Goal: Task Accomplishment & Management: Complete application form

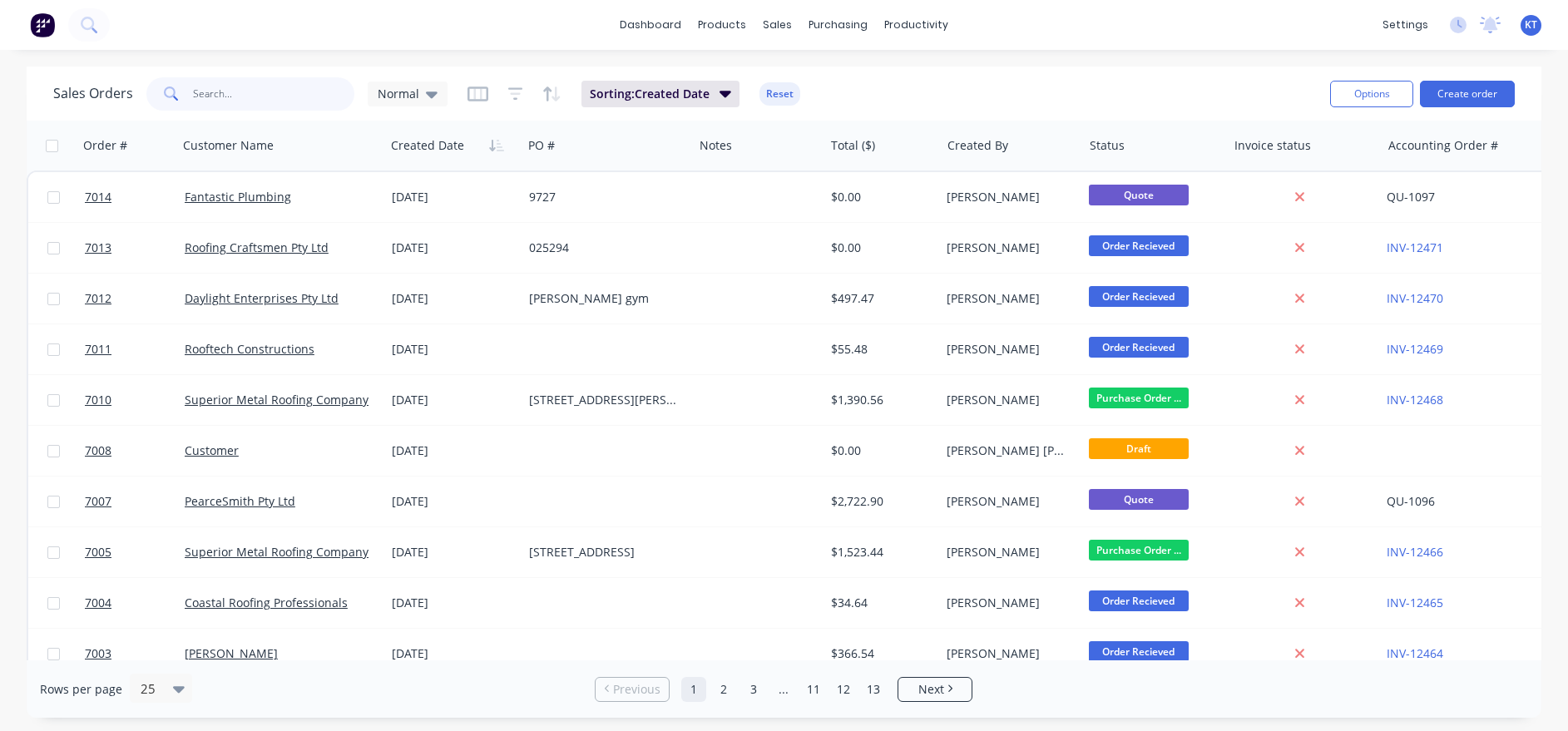
click at [292, 93] on input "text" at bounding box center [274, 94] width 162 height 33
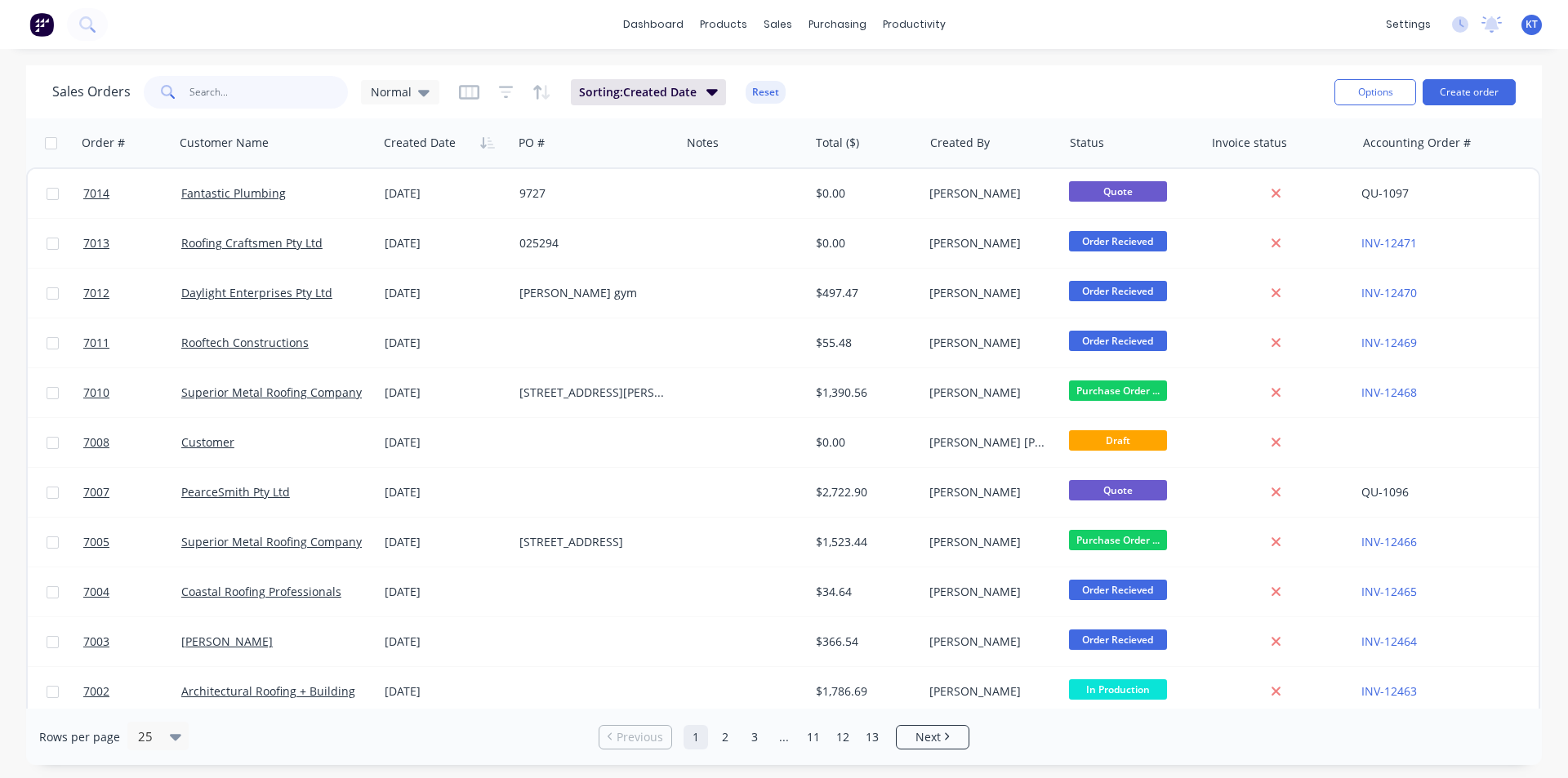
click at [226, 97] on input "text" at bounding box center [269, 93] width 159 height 33
click at [245, 84] on input "text" at bounding box center [269, 93] width 159 height 33
click at [894, 88] on link "Purchase Orders" at bounding box center [906, 78] width 217 height 33
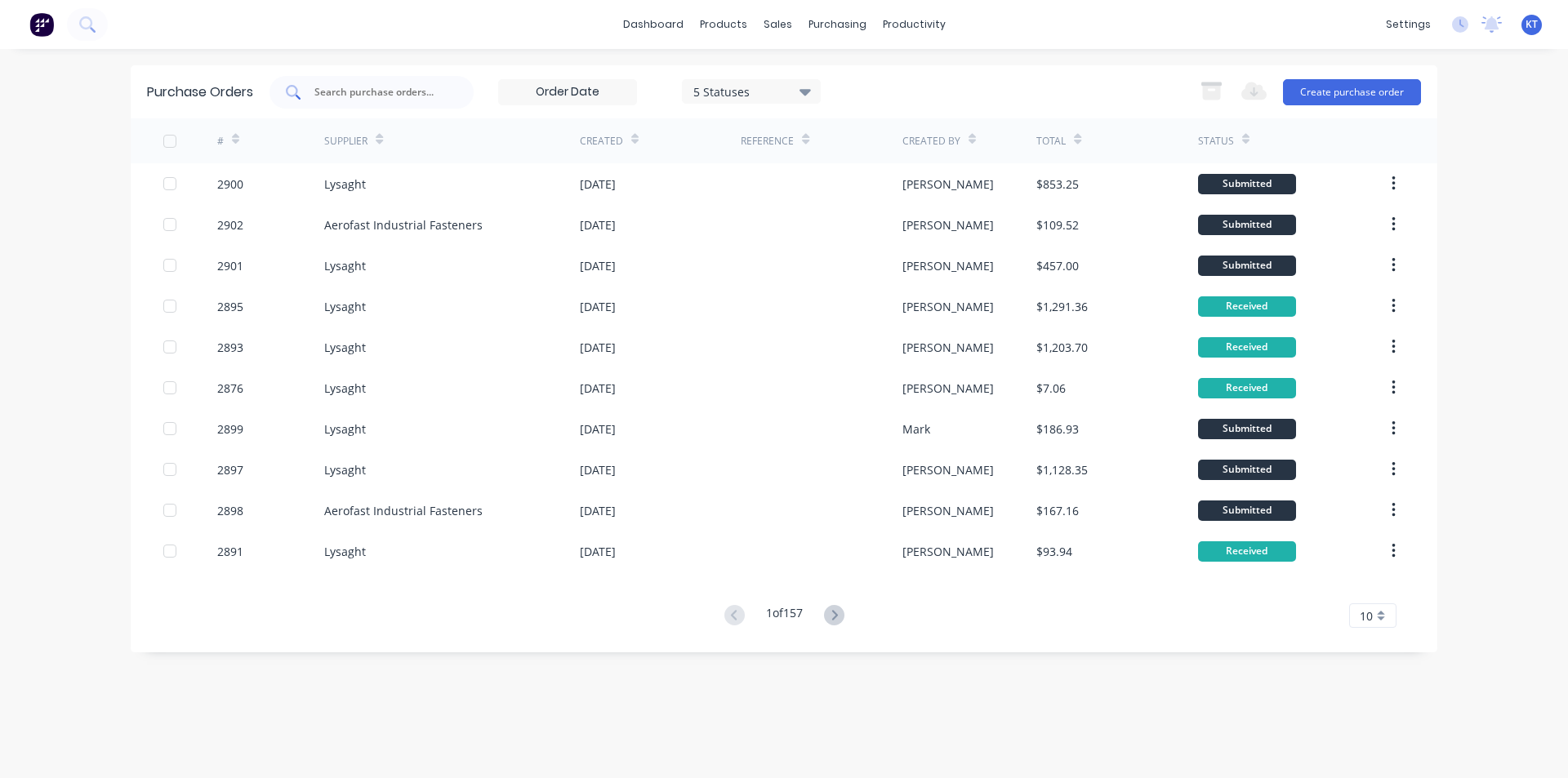
click at [420, 80] on div at bounding box center [371, 93] width 204 height 33
type input "2901"
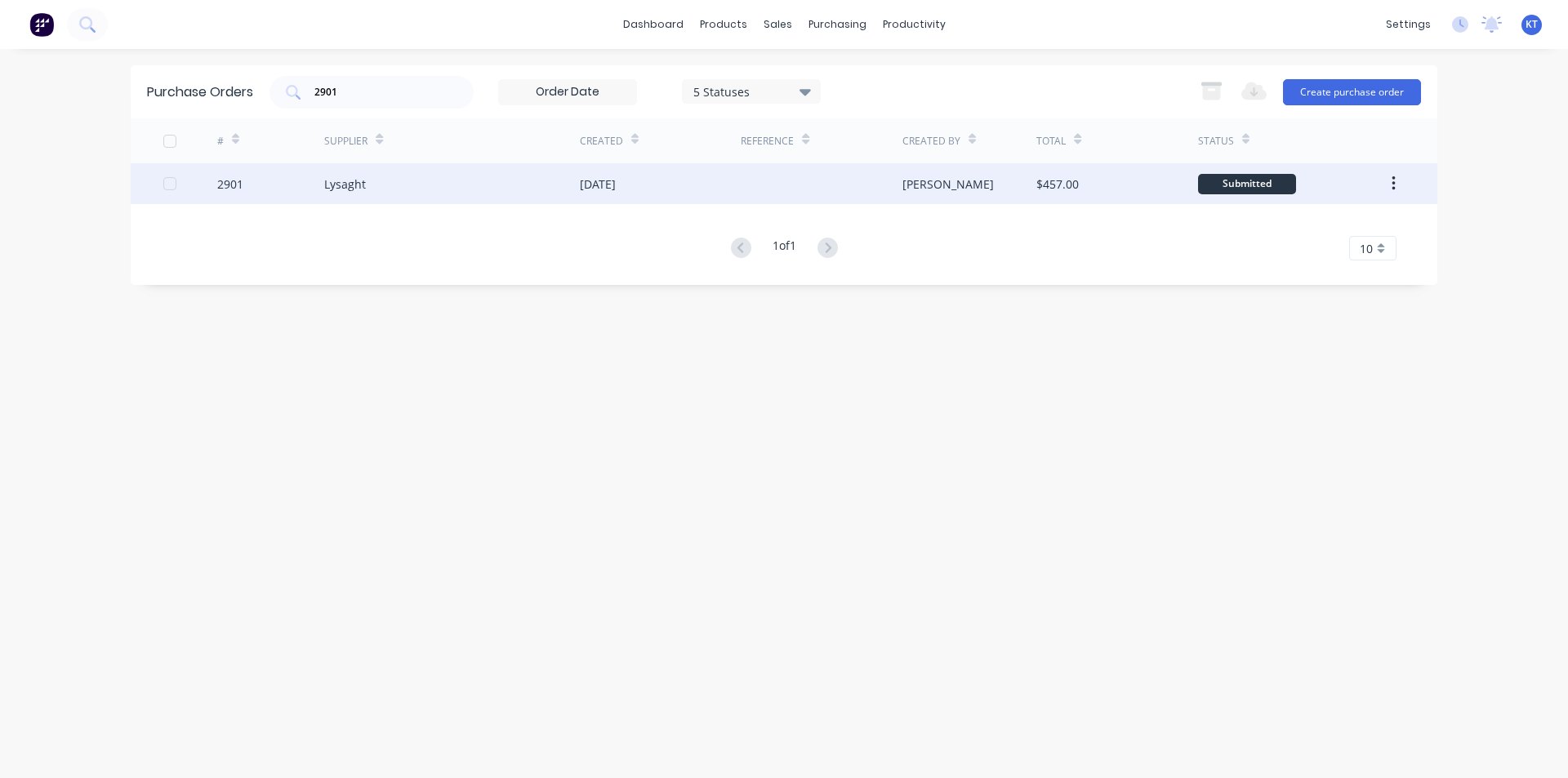
click at [839, 198] on div at bounding box center [821, 184] width 161 height 41
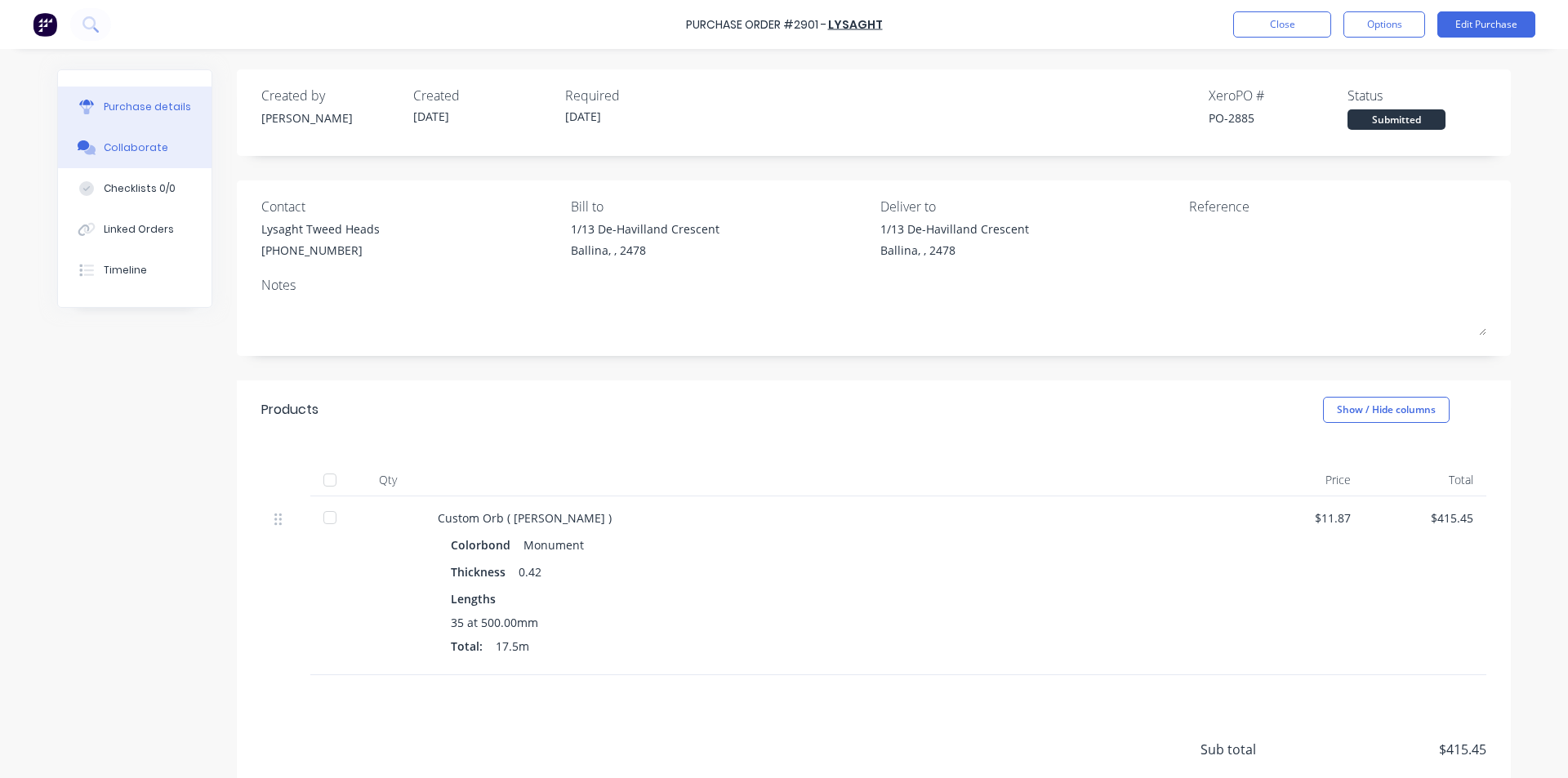
click at [97, 140] on button "Collaborate" at bounding box center [135, 148] width 153 height 41
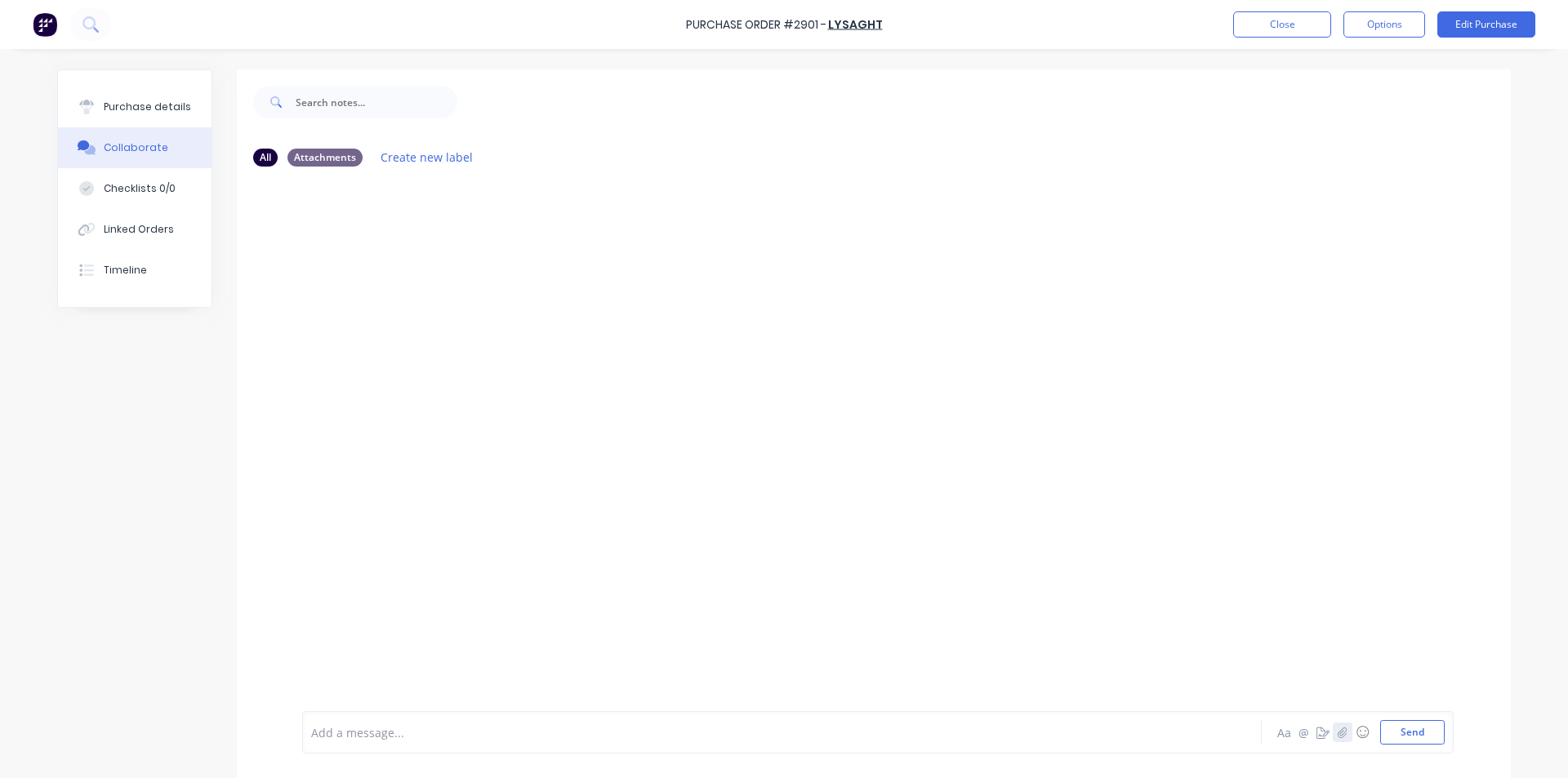
click at [1337, 717] on button "button" at bounding box center [1342, 733] width 20 height 20
drag, startPoint x: 1409, startPoint y: 724, endPoint x: 1414, endPoint y: 738, distance: 14.9
click at [1409, 717] on button "Send" at bounding box center [1412, 733] width 65 height 25
drag, startPoint x: 1294, startPoint y: 38, endPoint x: 1291, endPoint y: 27, distance: 11.4
click at [1294, 38] on div "Purchase Order #2901 - Lysaght Close Options Edit Purchase" at bounding box center [784, 25] width 1568 height 49
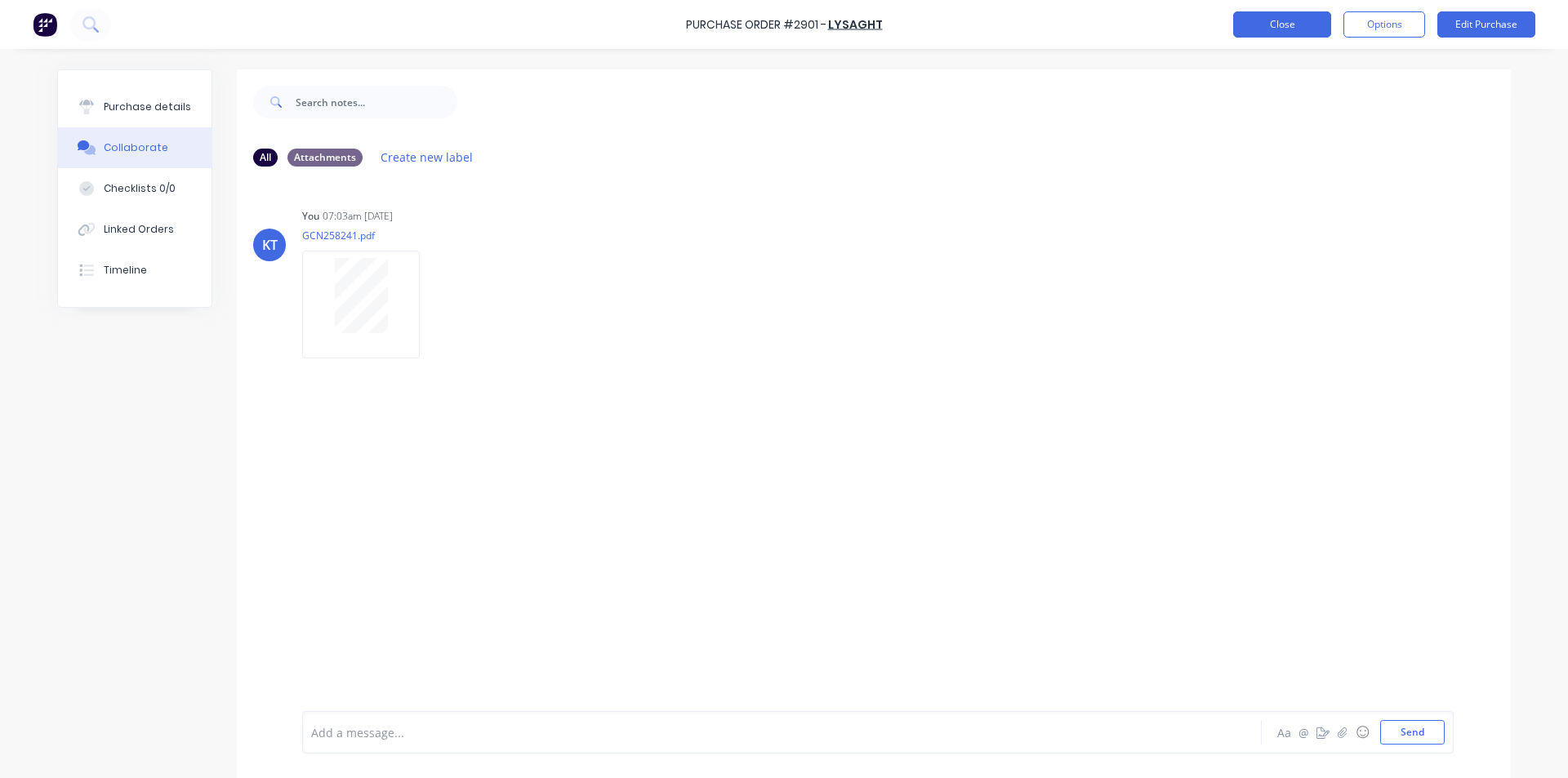
click at [1284, 22] on button "Close" at bounding box center [1282, 25] width 98 height 26
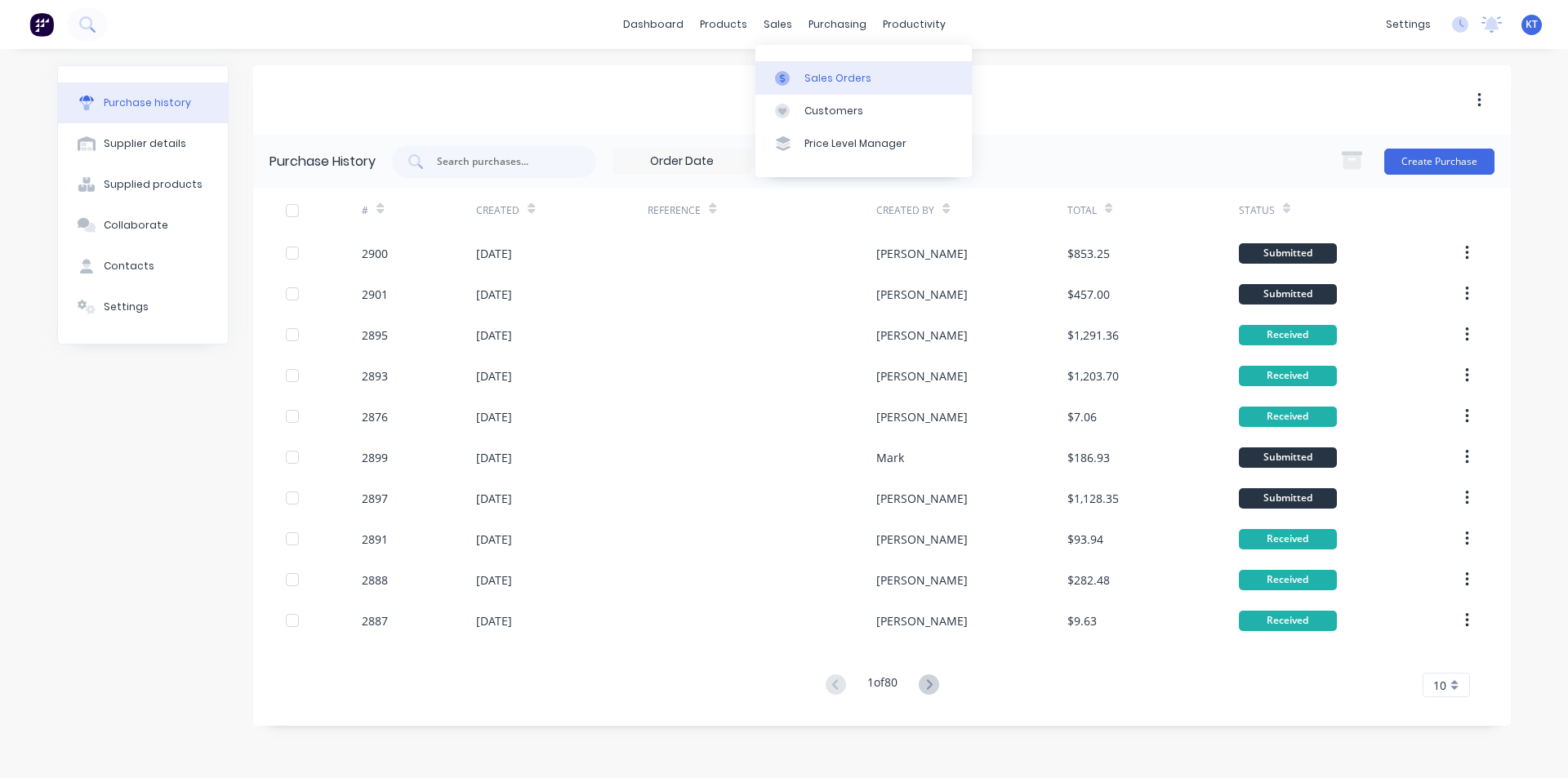
click at [774, 83] on link "Sales Orders" at bounding box center [863, 78] width 217 height 33
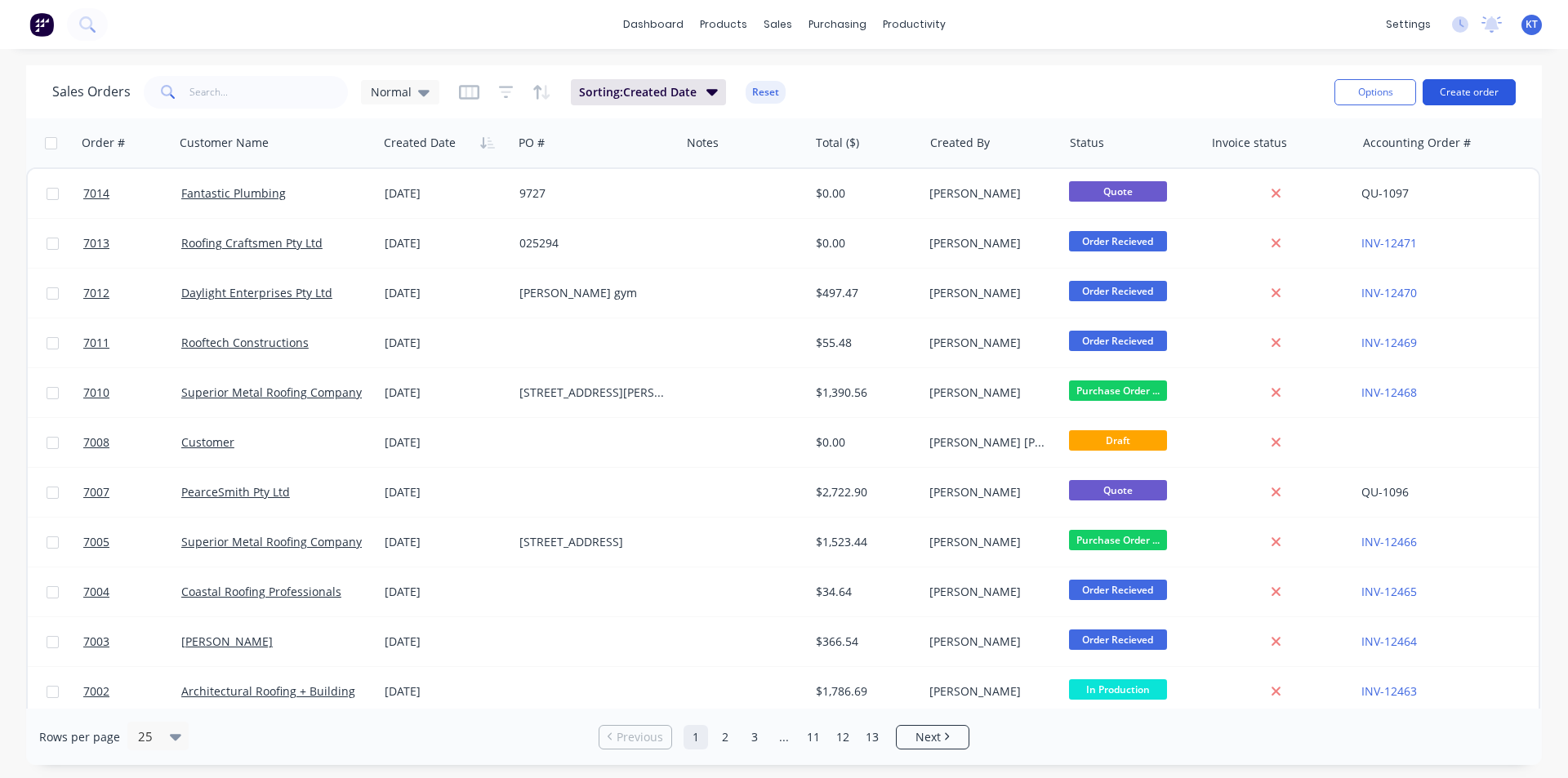
click at [1442, 104] on button "Create order" at bounding box center [1469, 93] width 93 height 26
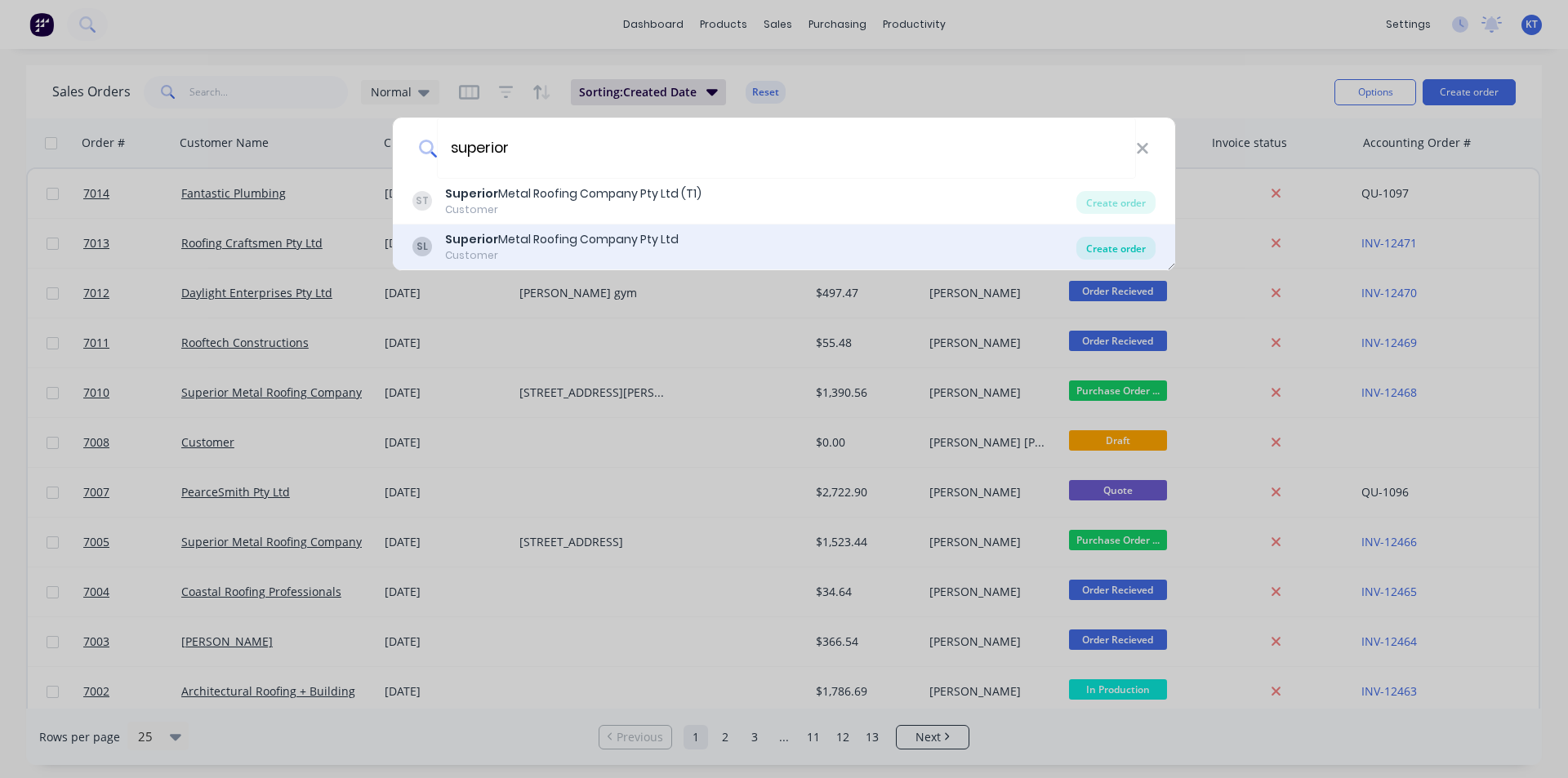
type input "superior"
click at [1148, 251] on div "Create order" at bounding box center [1116, 249] width 80 height 23
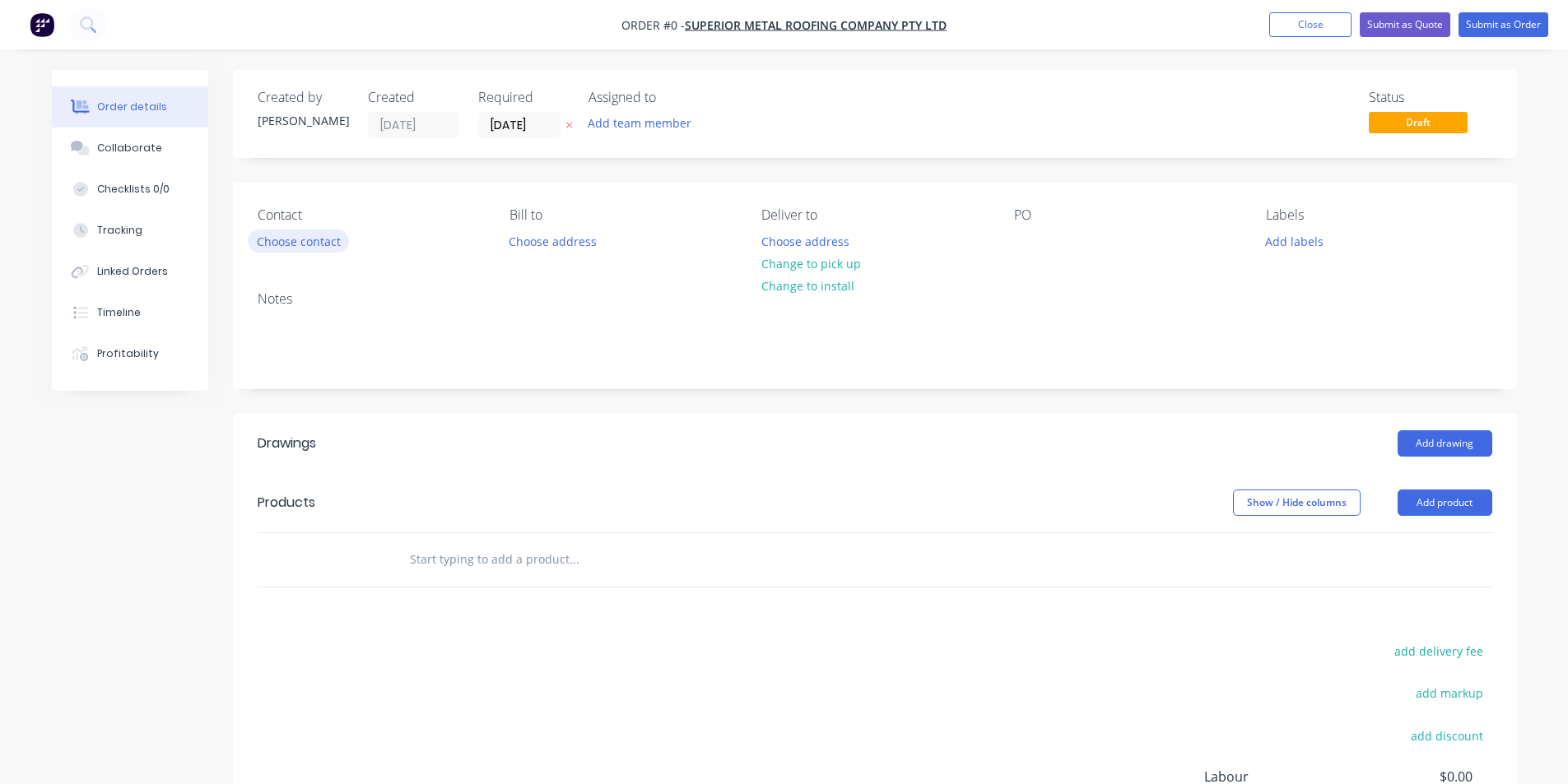
click at [326, 244] on button "Choose contact" at bounding box center [299, 241] width 101 height 22
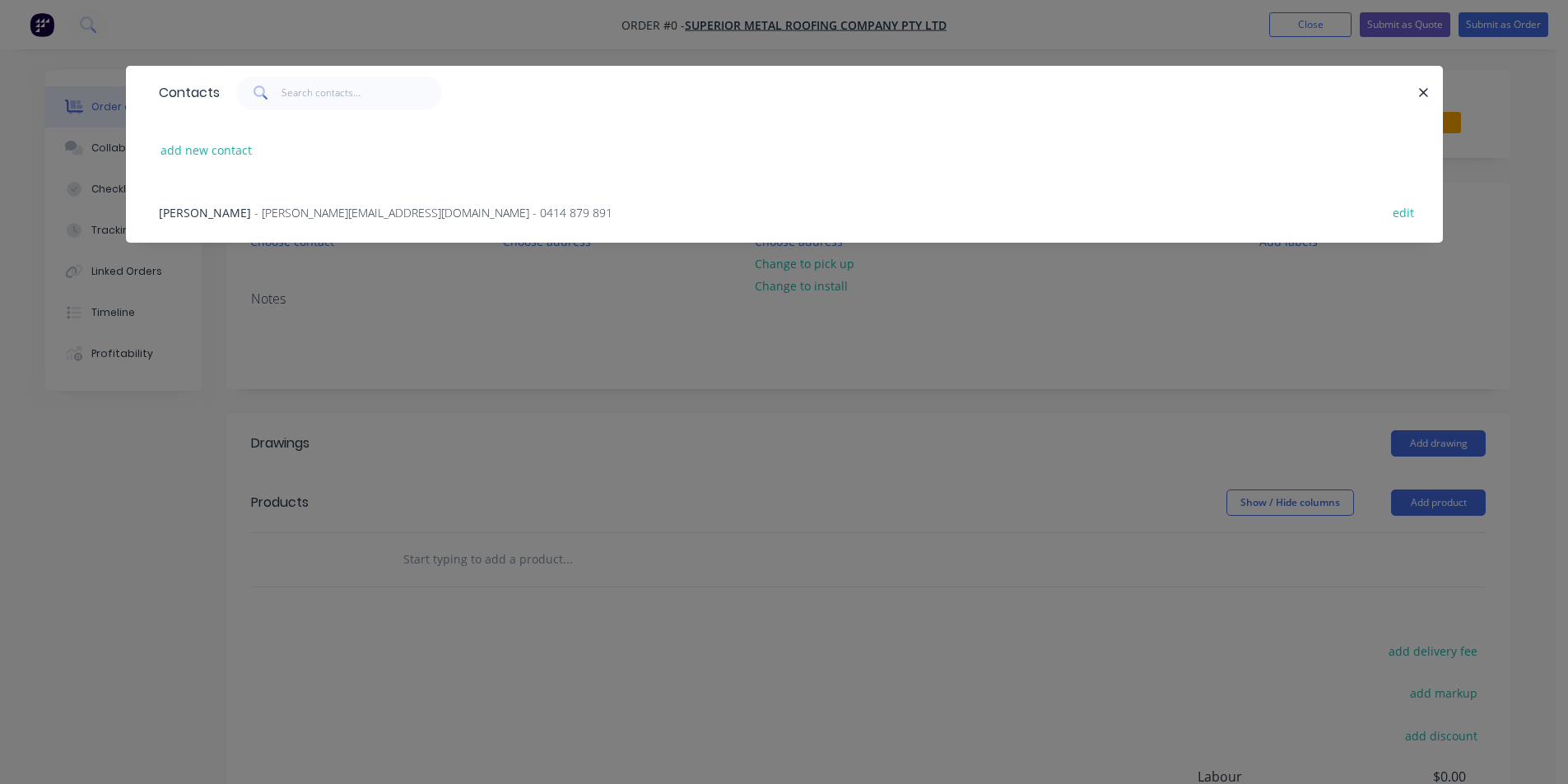
click at [320, 214] on span "- [PERSON_NAME][EMAIL_ADDRESS][DOMAIN_NAME] - 0414 879 891" at bounding box center [433, 213] width 358 height 16
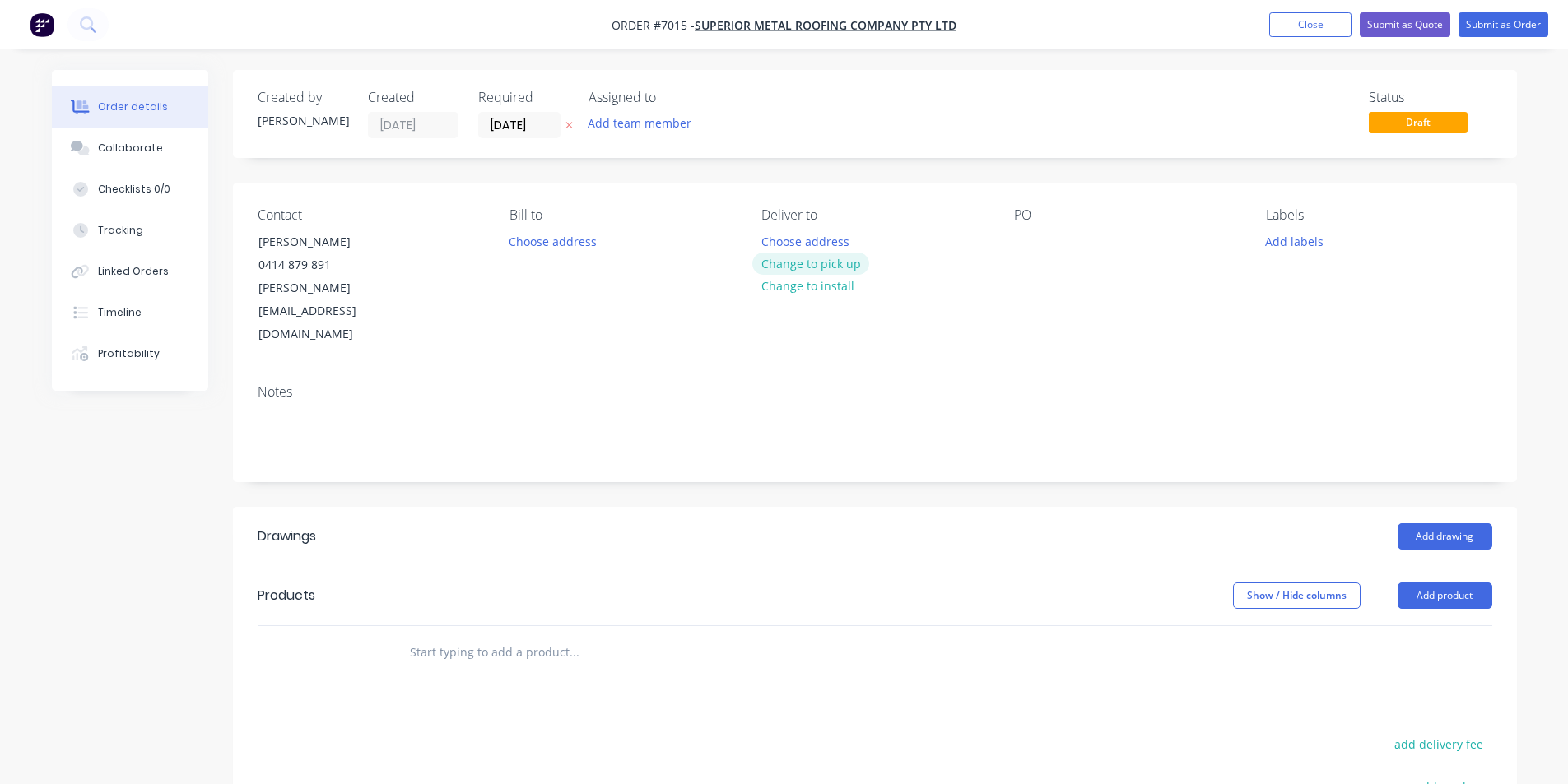
click at [838, 264] on button "Change to pick up" at bounding box center [810, 264] width 117 height 22
click at [838, 264] on button "Change to delivery" at bounding box center [812, 264] width 120 height 22
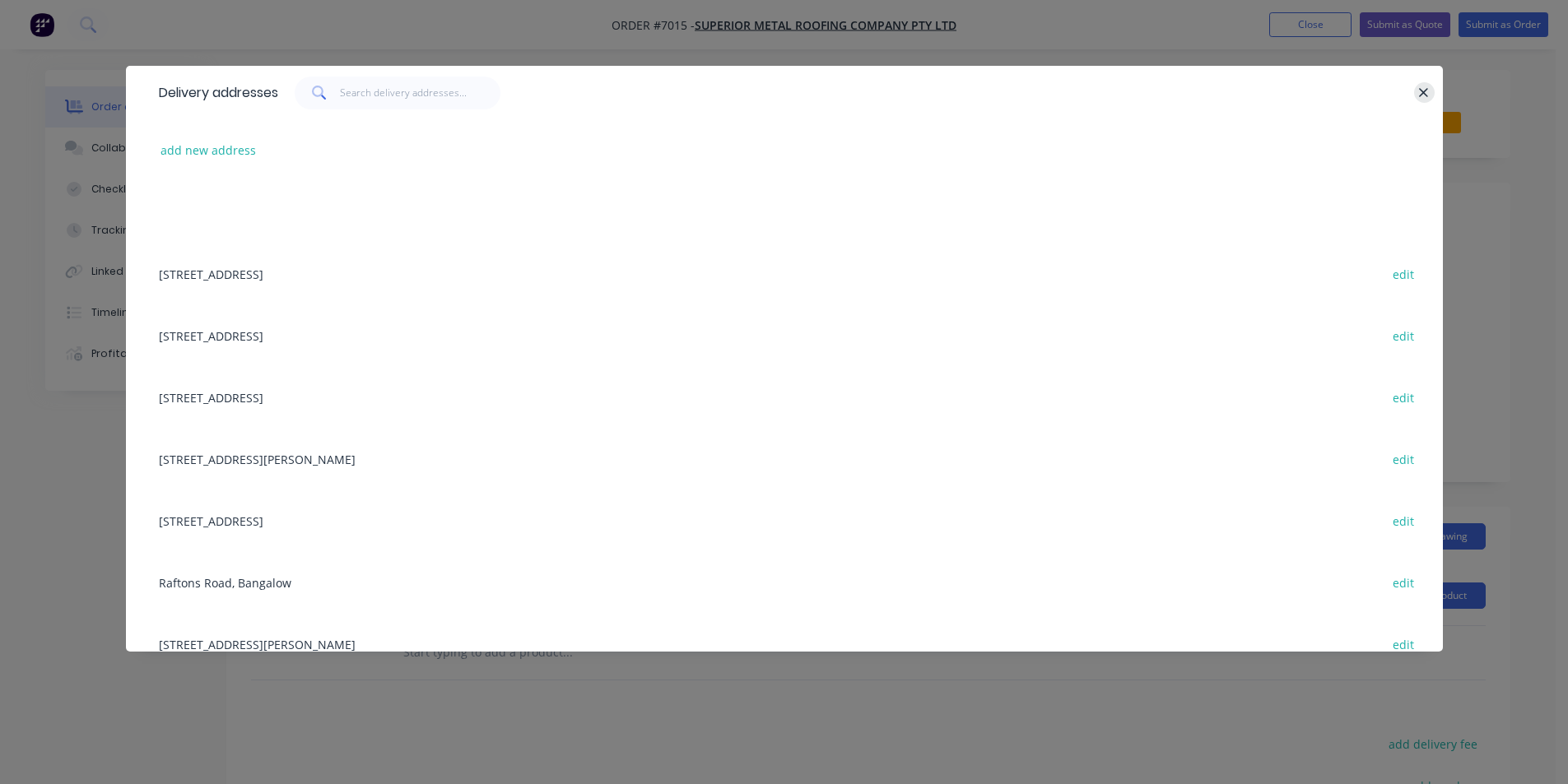
click at [1428, 91] on icon "button" at bounding box center [1423, 93] width 11 height 15
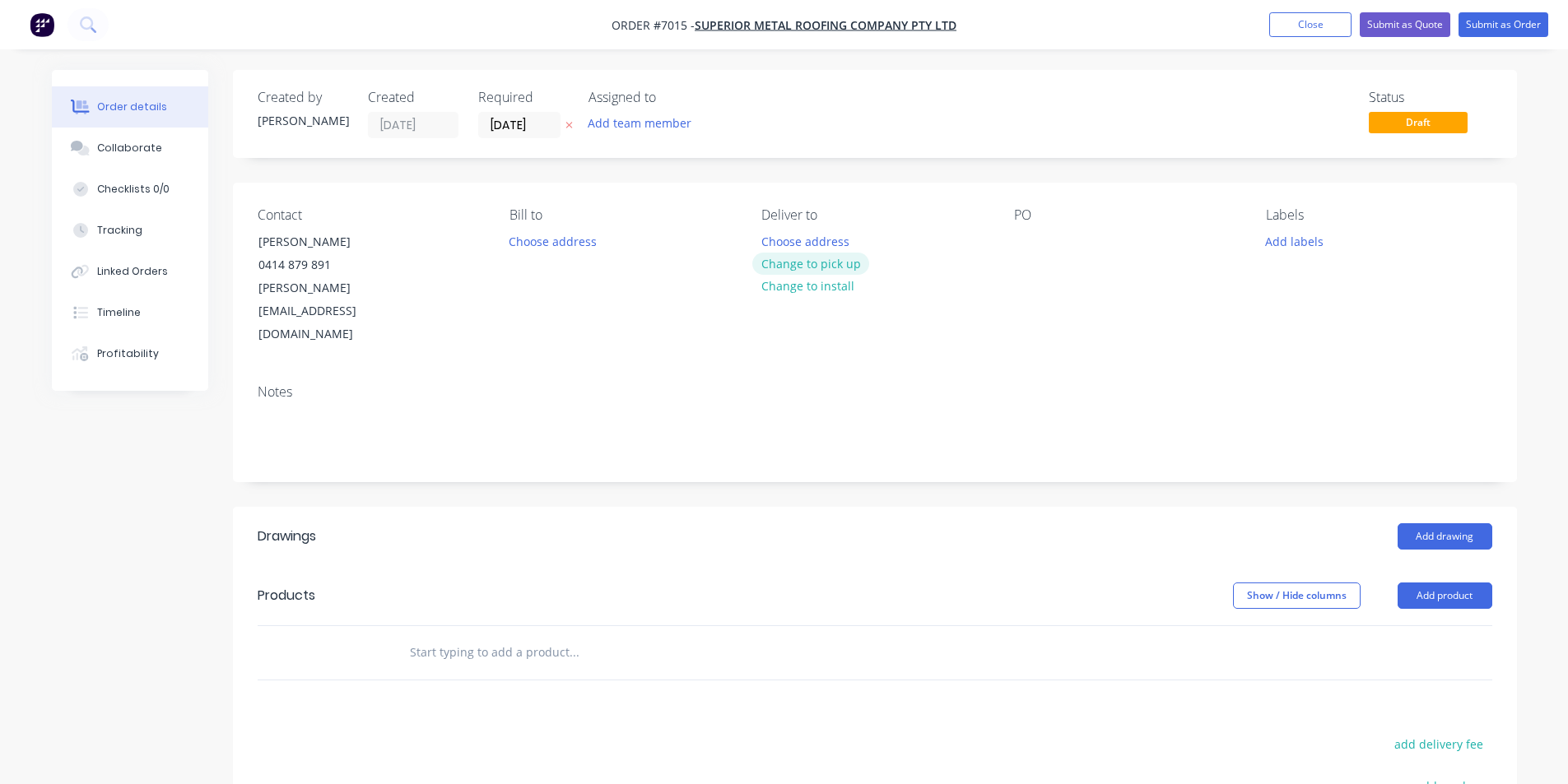
click at [801, 261] on button "Change to pick up" at bounding box center [810, 264] width 117 height 22
click at [1036, 232] on div "PO" at bounding box center [1126, 277] width 226 height 139
click at [1032, 229] on div "PO" at bounding box center [1126, 277] width 226 height 139
click at [1032, 237] on div at bounding box center [1027, 241] width 26 height 24
click at [1446, 583] on button "Add product" at bounding box center [1445, 596] width 94 height 26
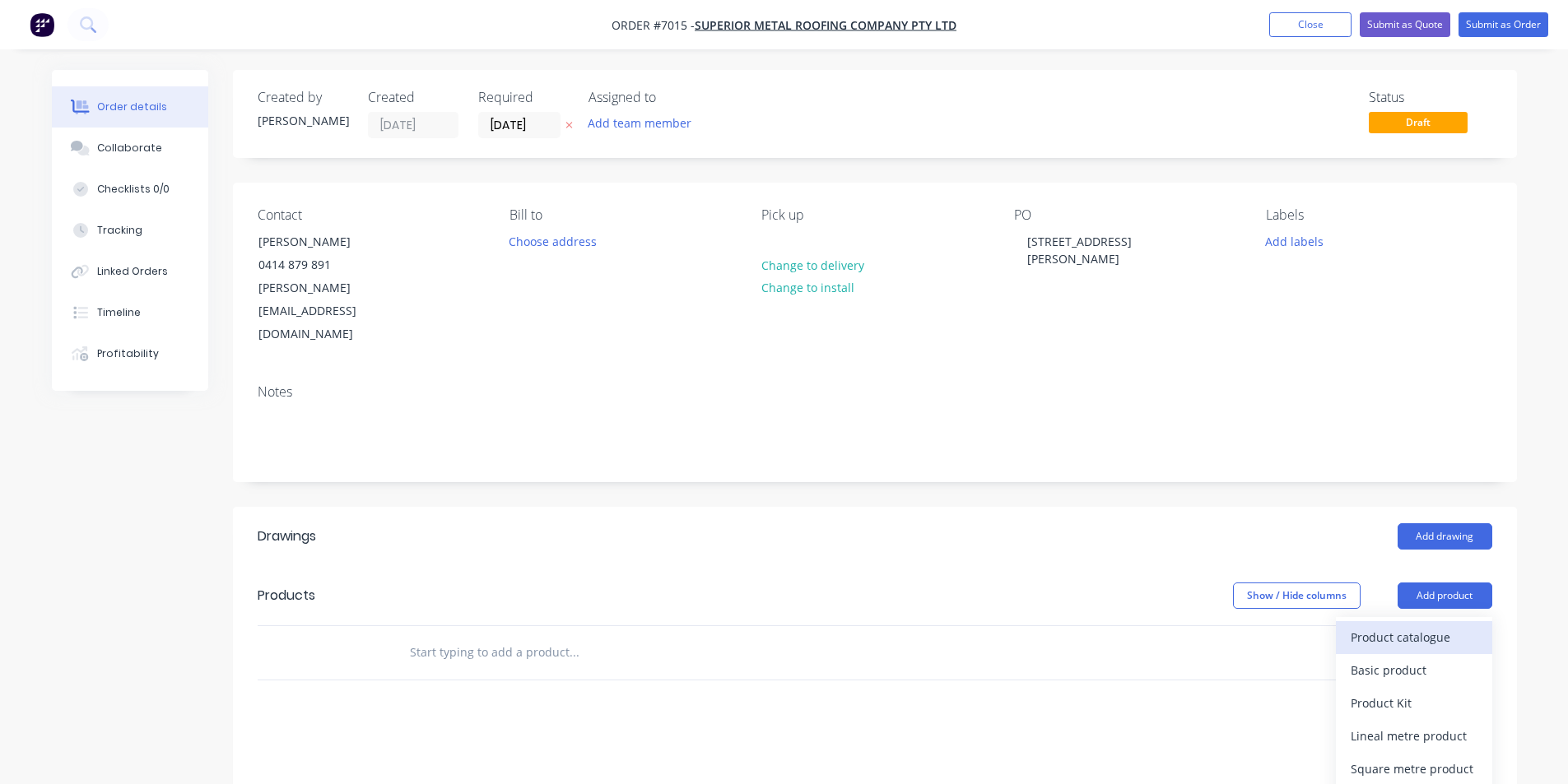
click at [1442, 625] on div "Product catalogue" at bounding box center [1413, 637] width 127 height 24
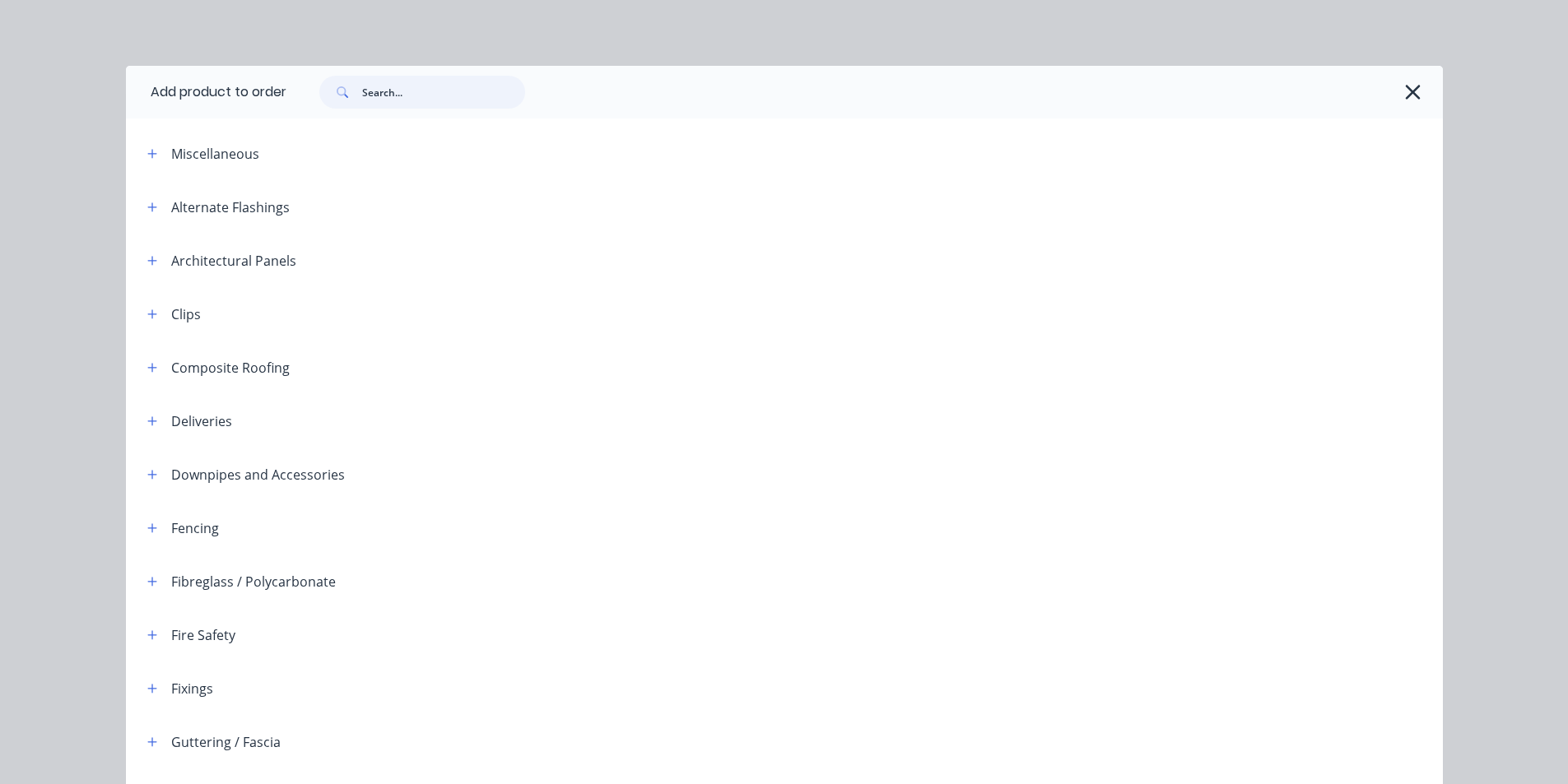
click at [411, 105] on input "text" at bounding box center [443, 93] width 163 height 33
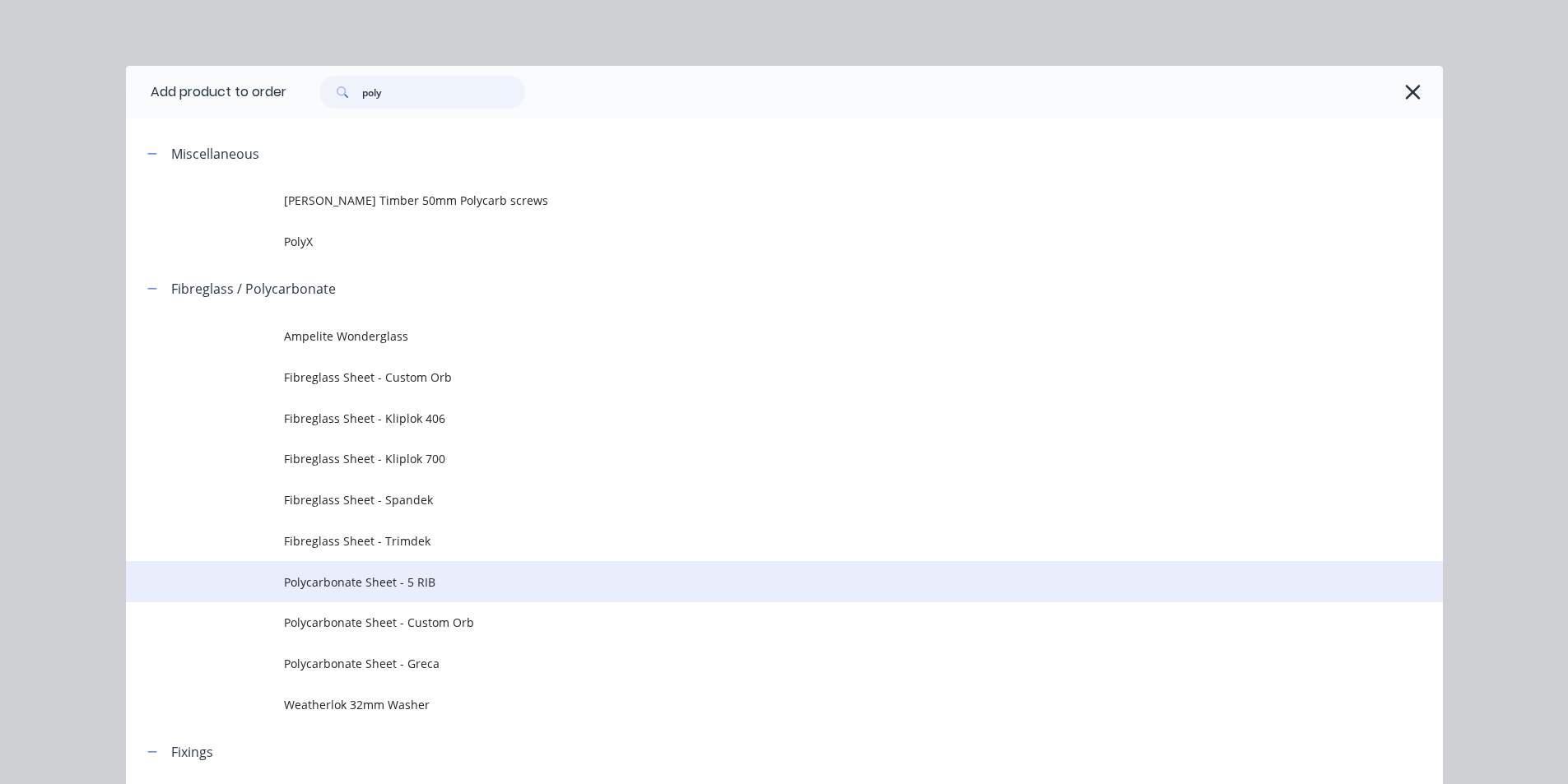
type input "poly"
click at [409, 570] on td "Polycarbonate Sheet - 5 RIB" at bounding box center [863, 582] width 1159 height 41
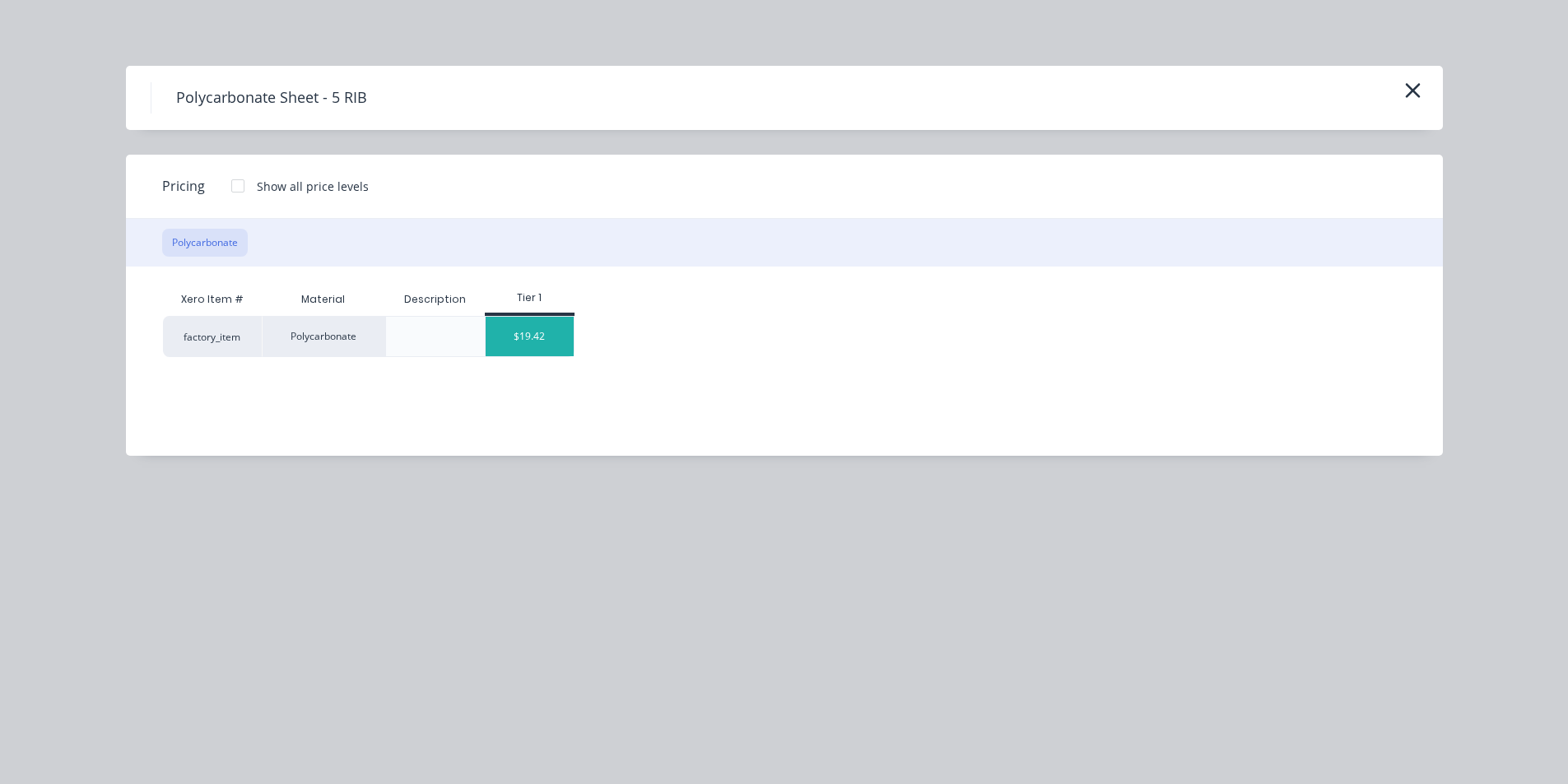
click at [547, 342] on div "$19.42" at bounding box center [529, 337] width 88 height 40
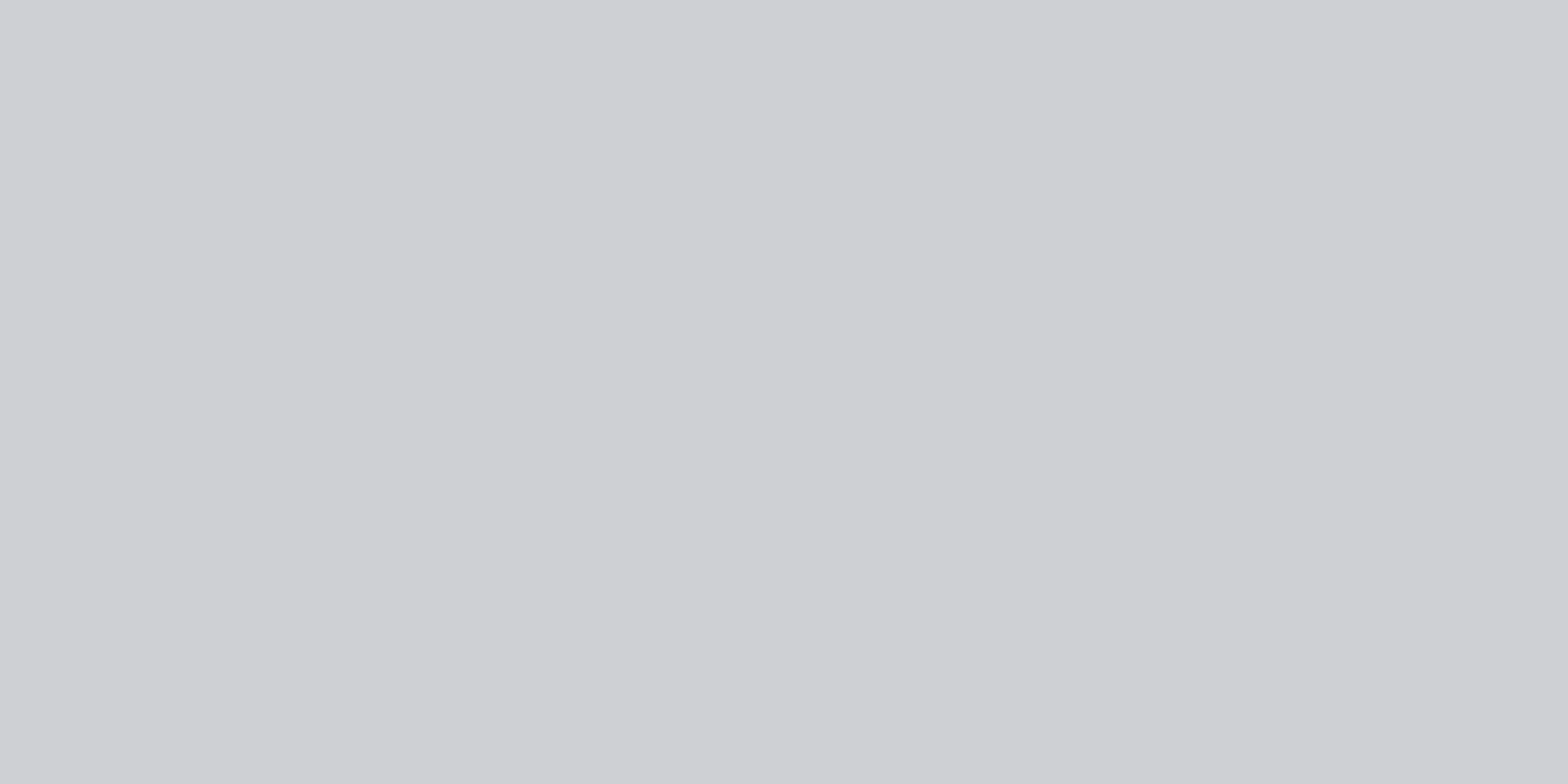
type input "$19.42"
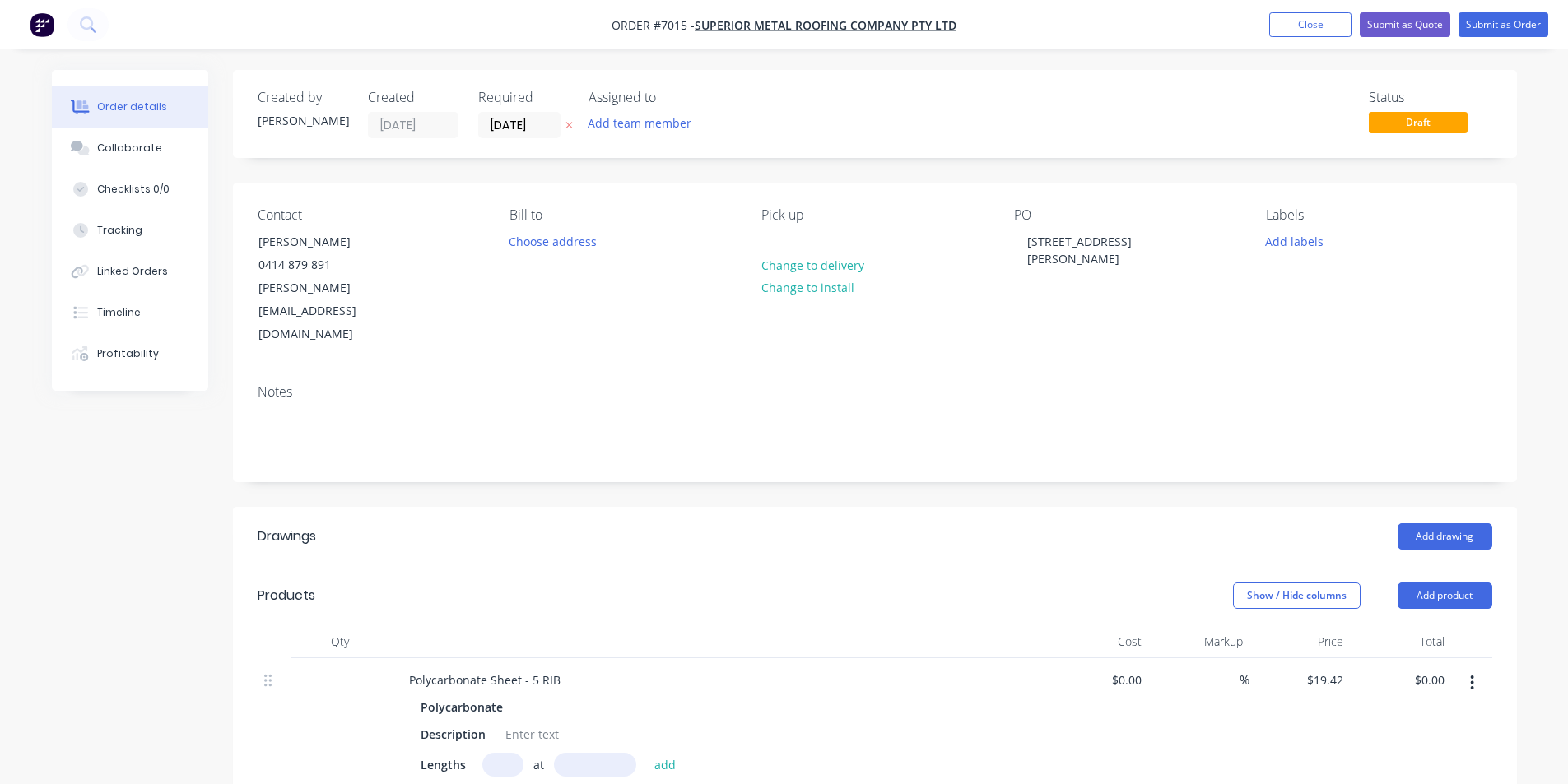
click at [500, 723] on input "text" at bounding box center [503, 765] width 41 height 24
type input "6"
type input "2000"
click at [646, 723] on button "add" at bounding box center [665, 764] width 39 height 22
type input "$233.04"
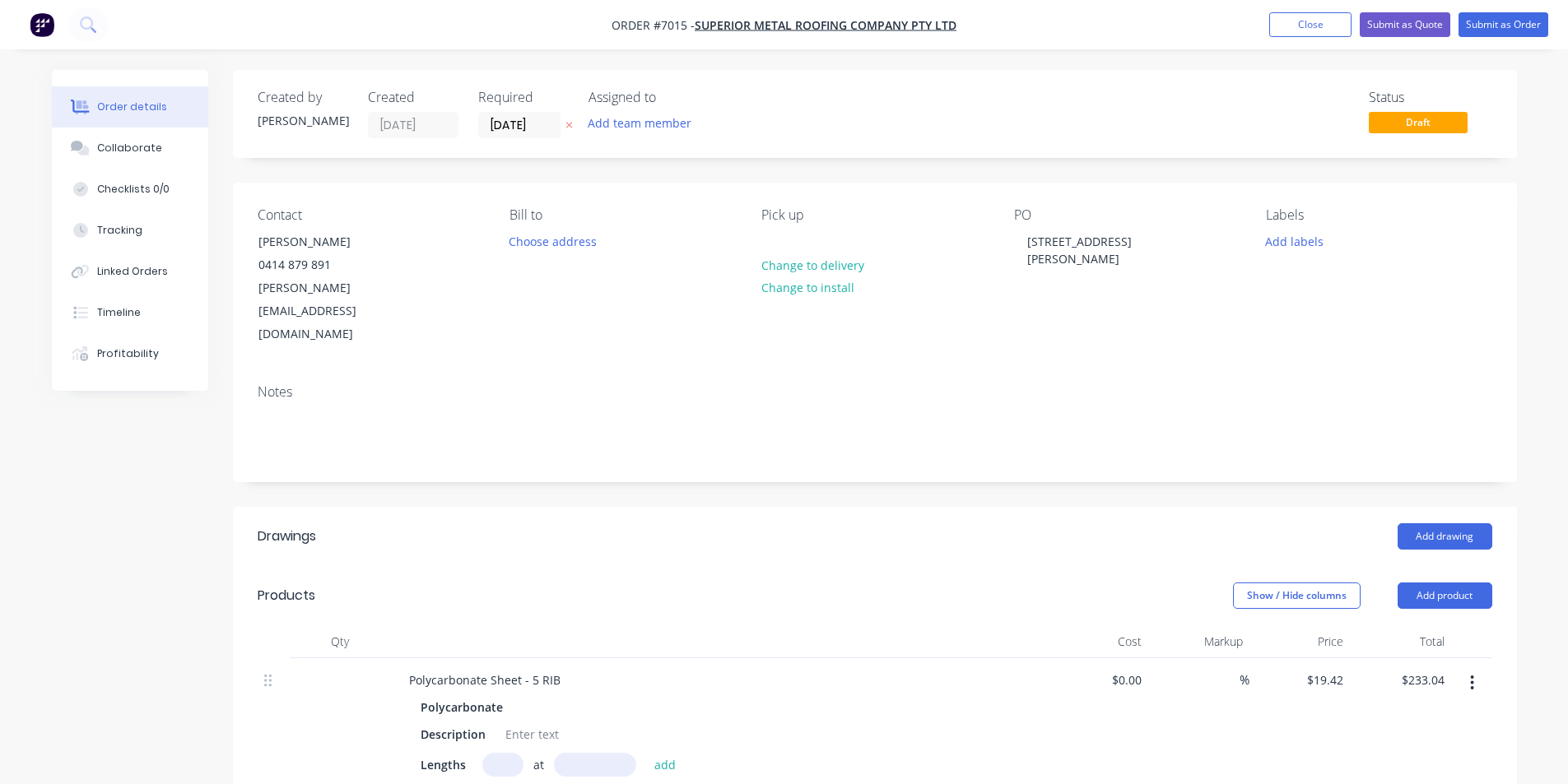
scroll to position [247, 0]
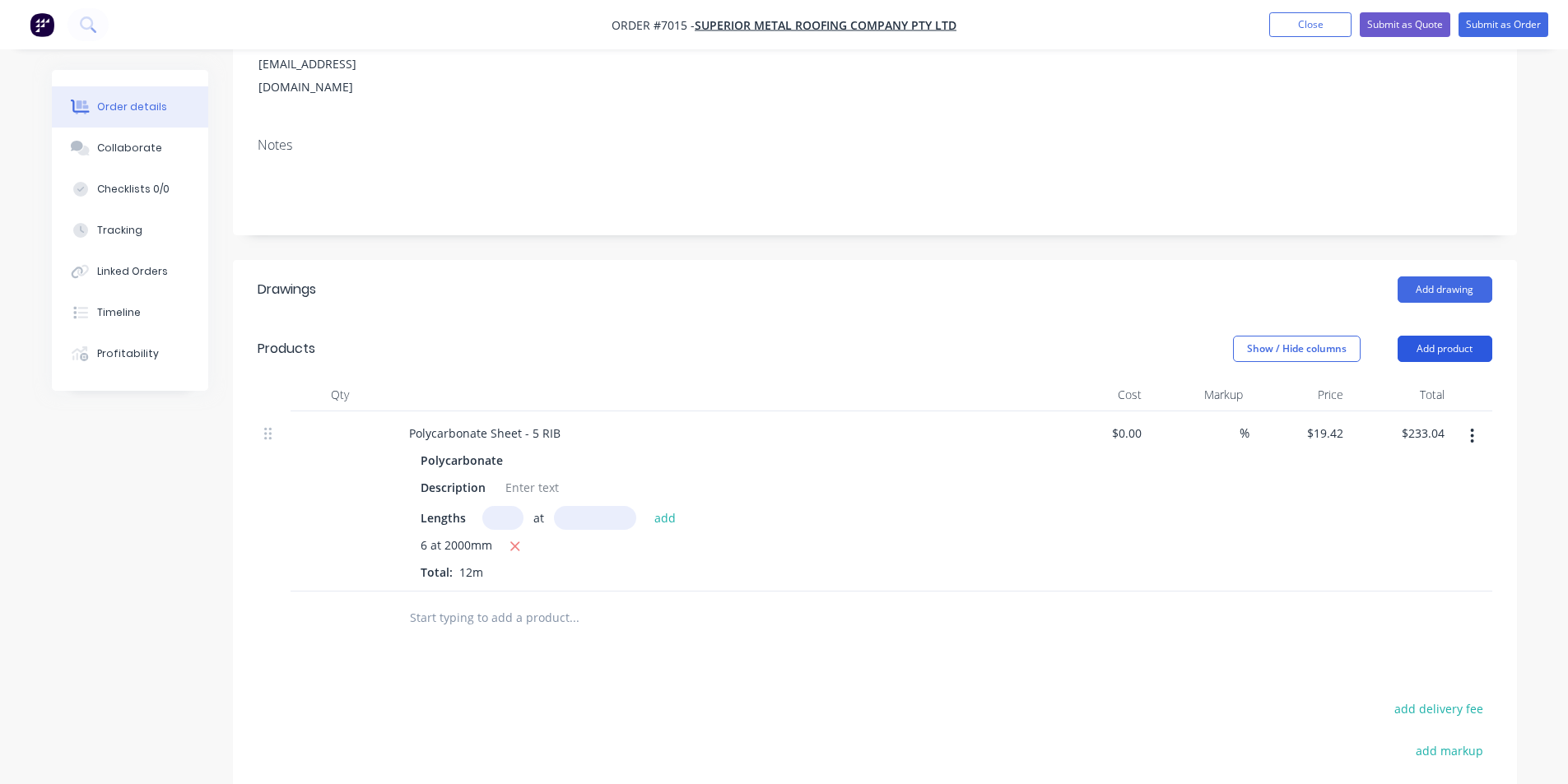
click at [1479, 336] on button "Add product" at bounding box center [1445, 349] width 94 height 26
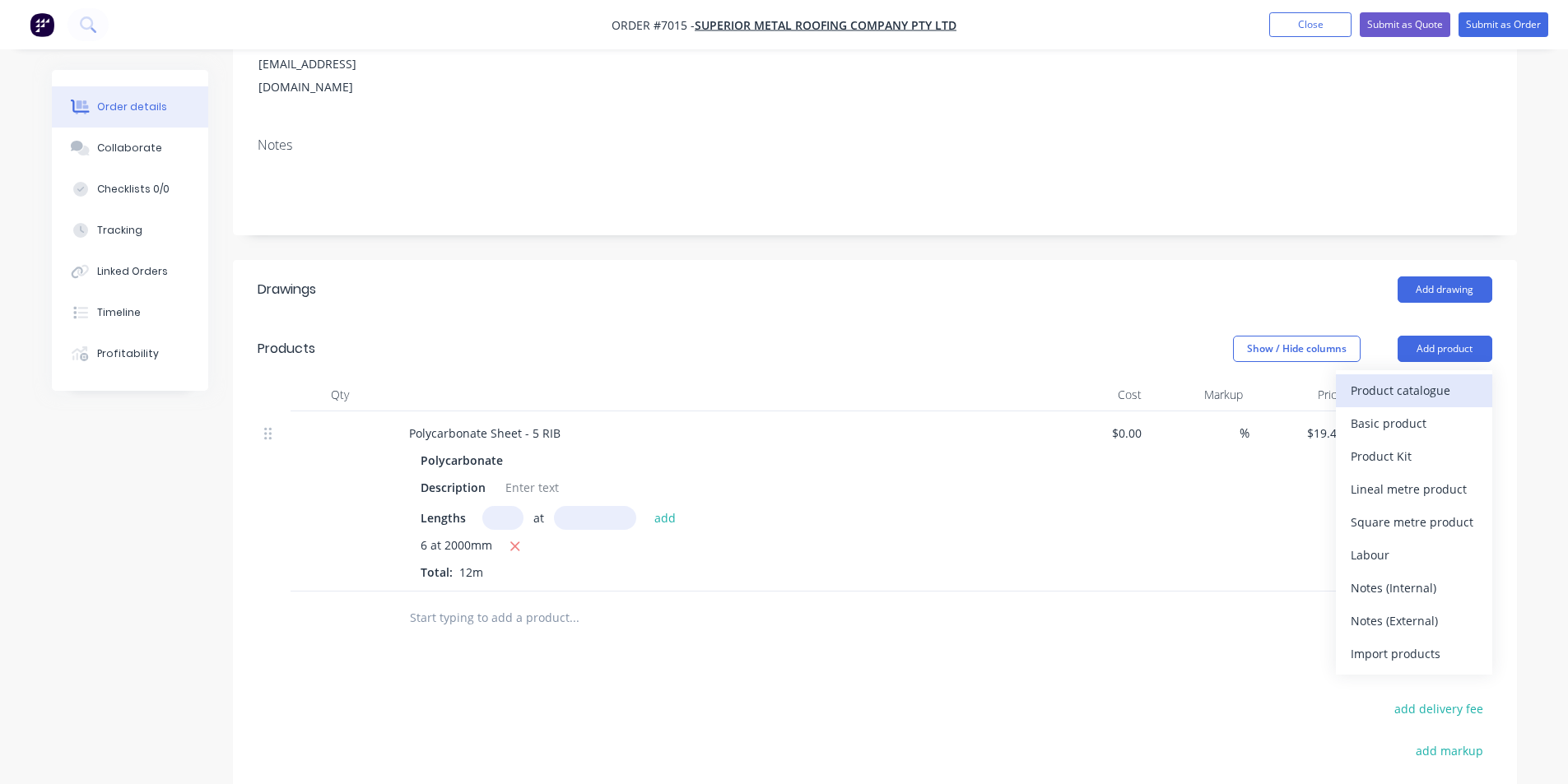
click at [1448, 379] on div "Product catalogue" at bounding box center [1413, 390] width 127 height 24
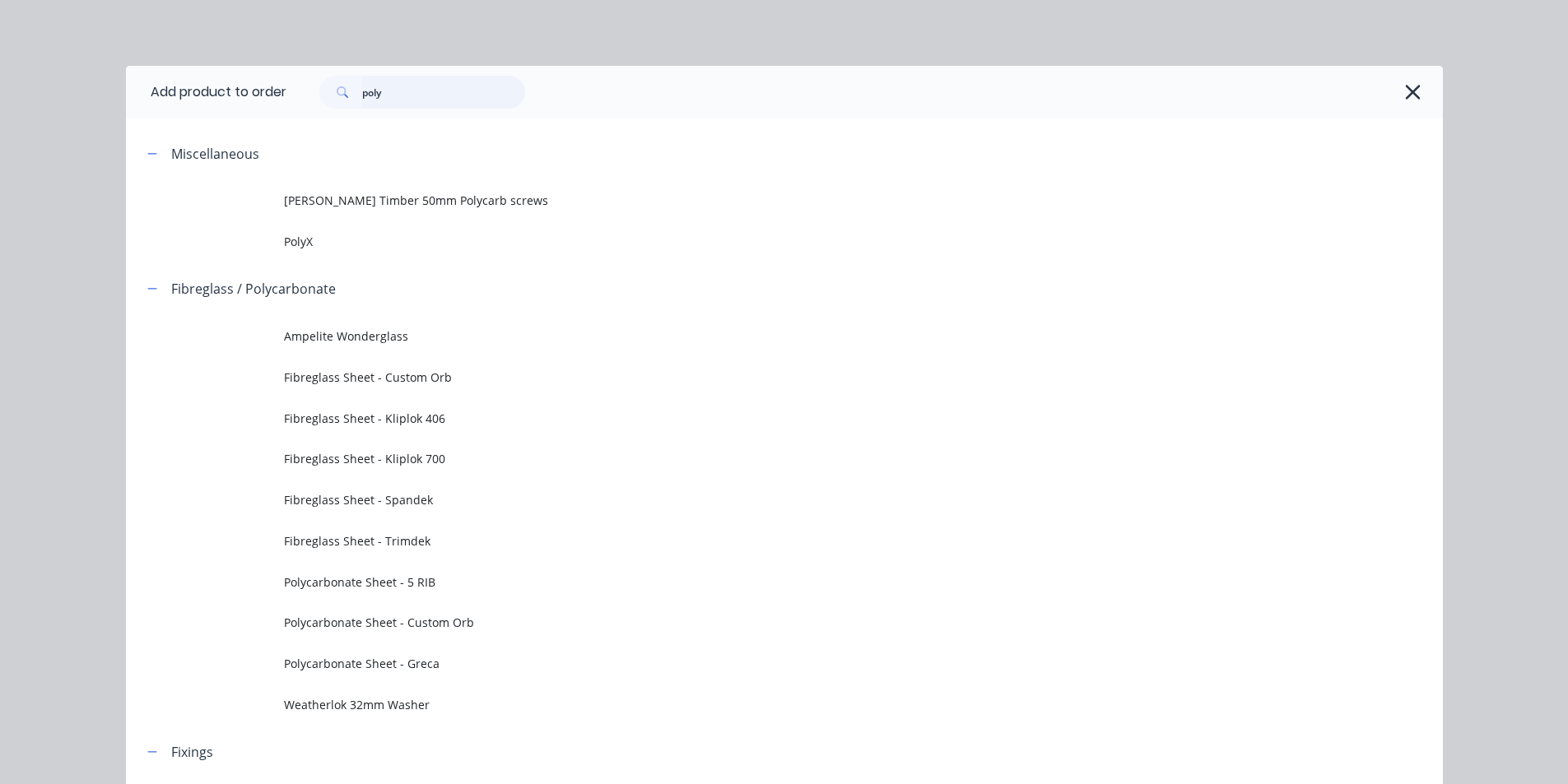
click at [504, 103] on input "poly" at bounding box center [443, 93] width 163 height 33
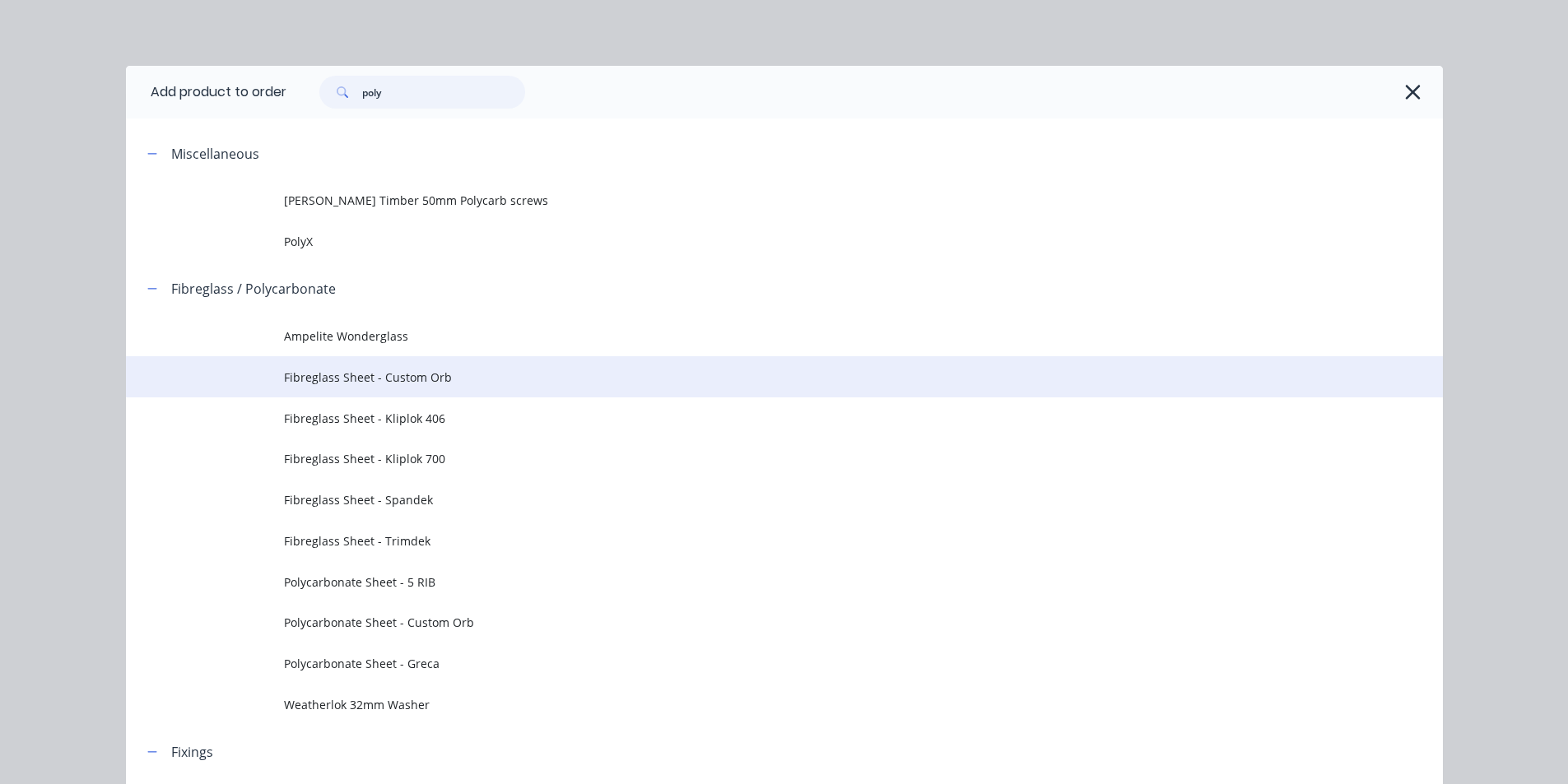
scroll to position [412, 0]
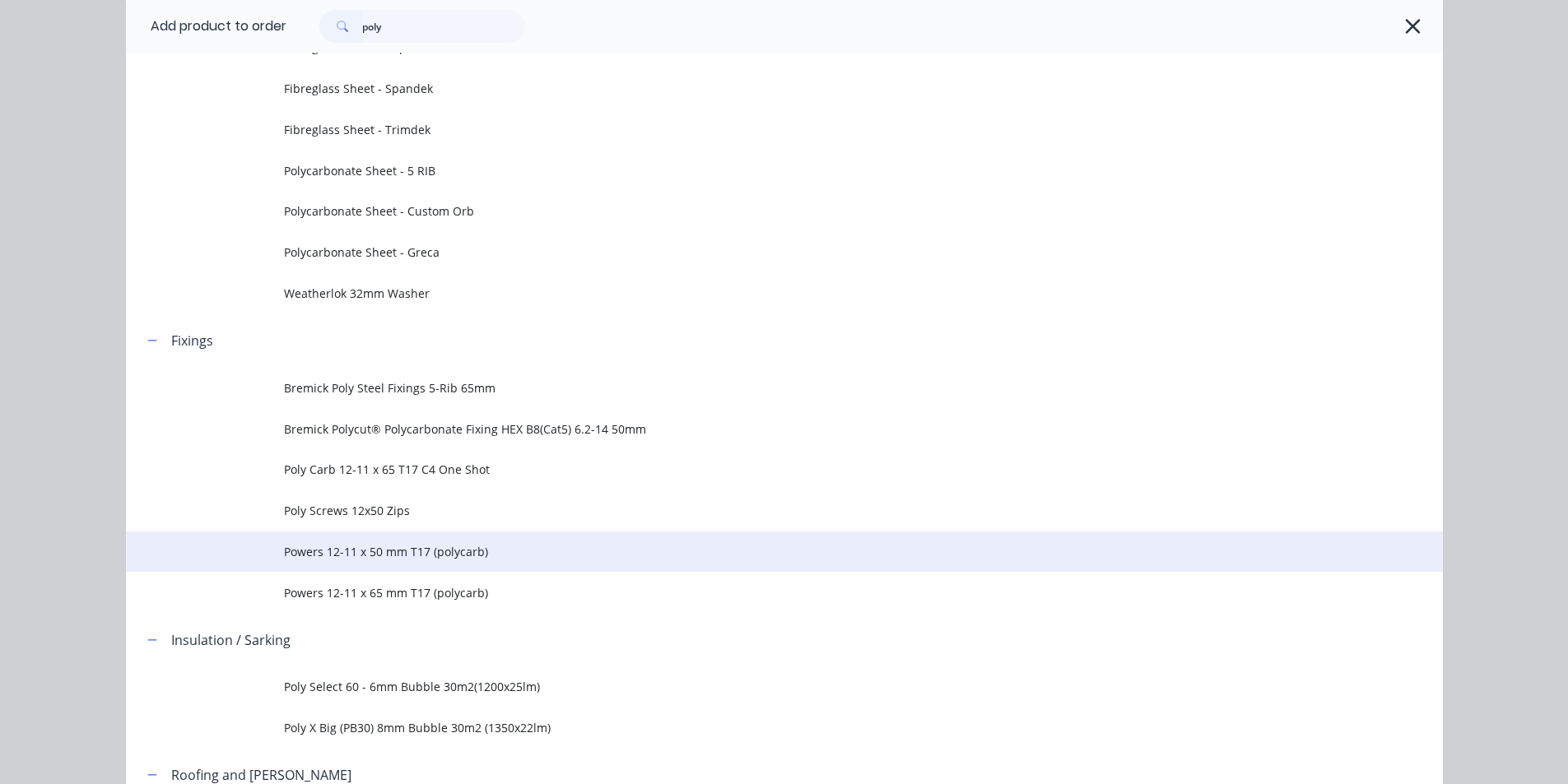
click at [468, 565] on td "Powers 12-11 x 50 mm T17 (polycarb)" at bounding box center [863, 552] width 1159 height 41
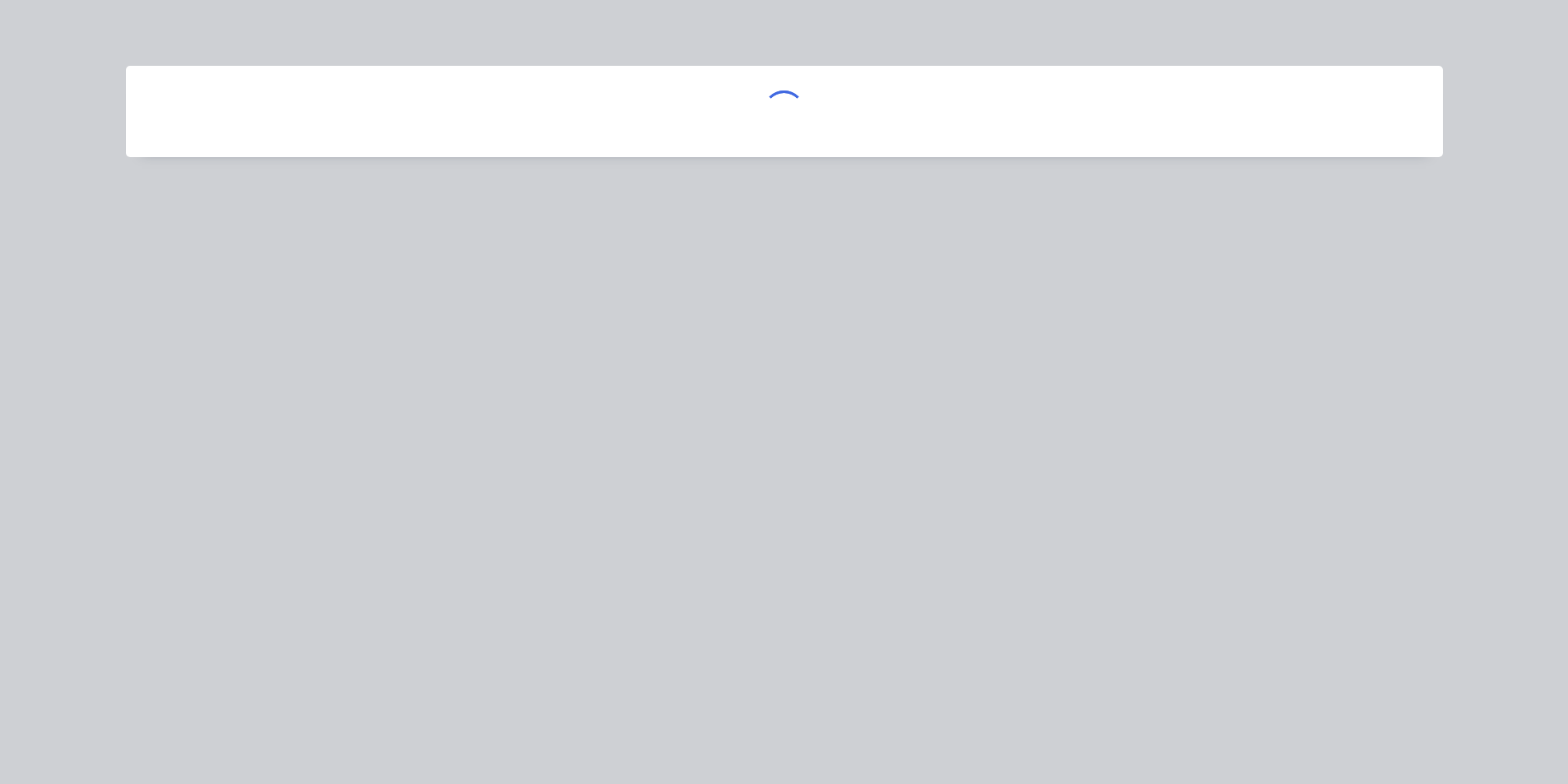
scroll to position [0, 0]
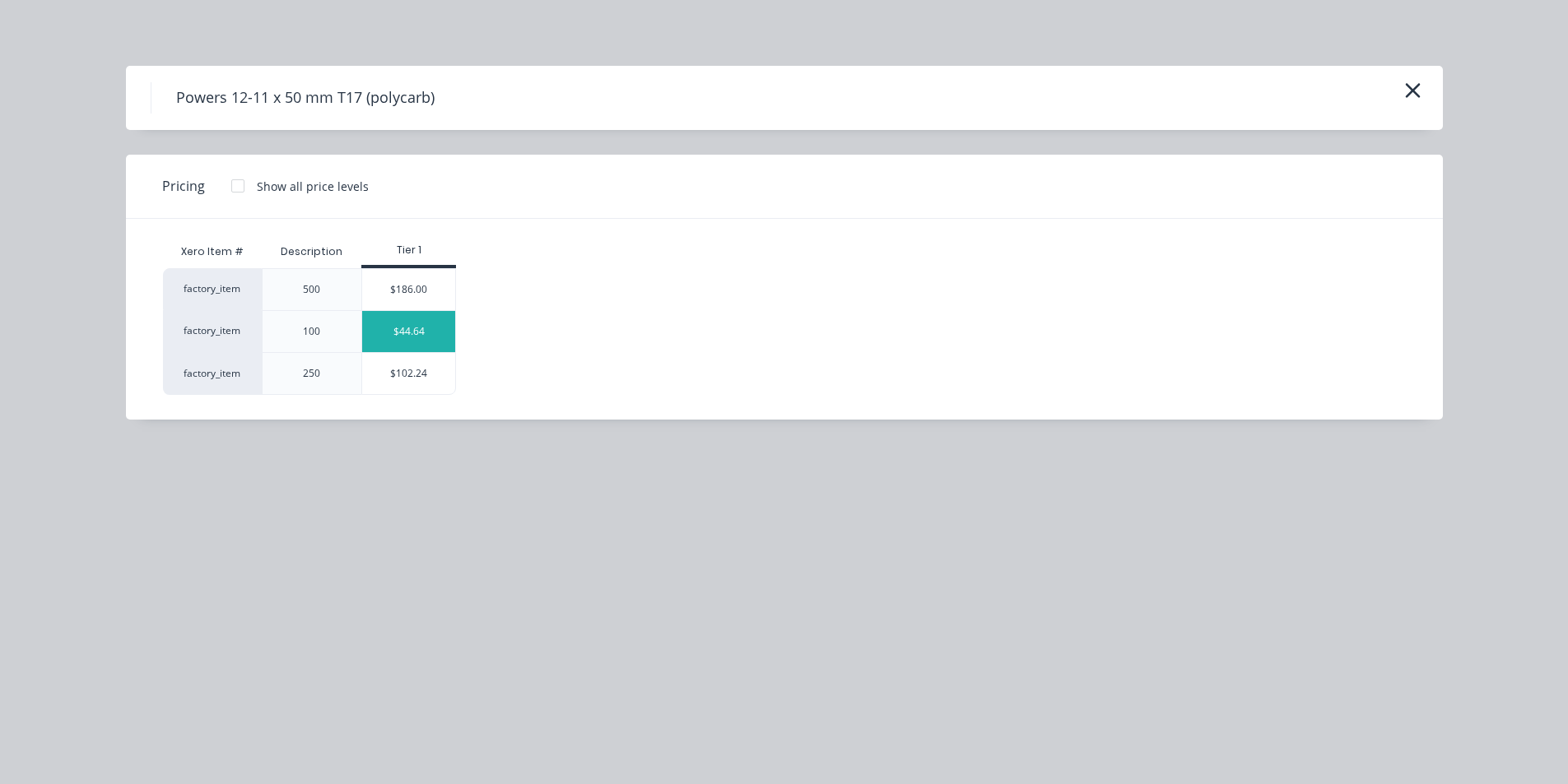
click at [423, 340] on div "$44.64" at bounding box center [409, 332] width 93 height 41
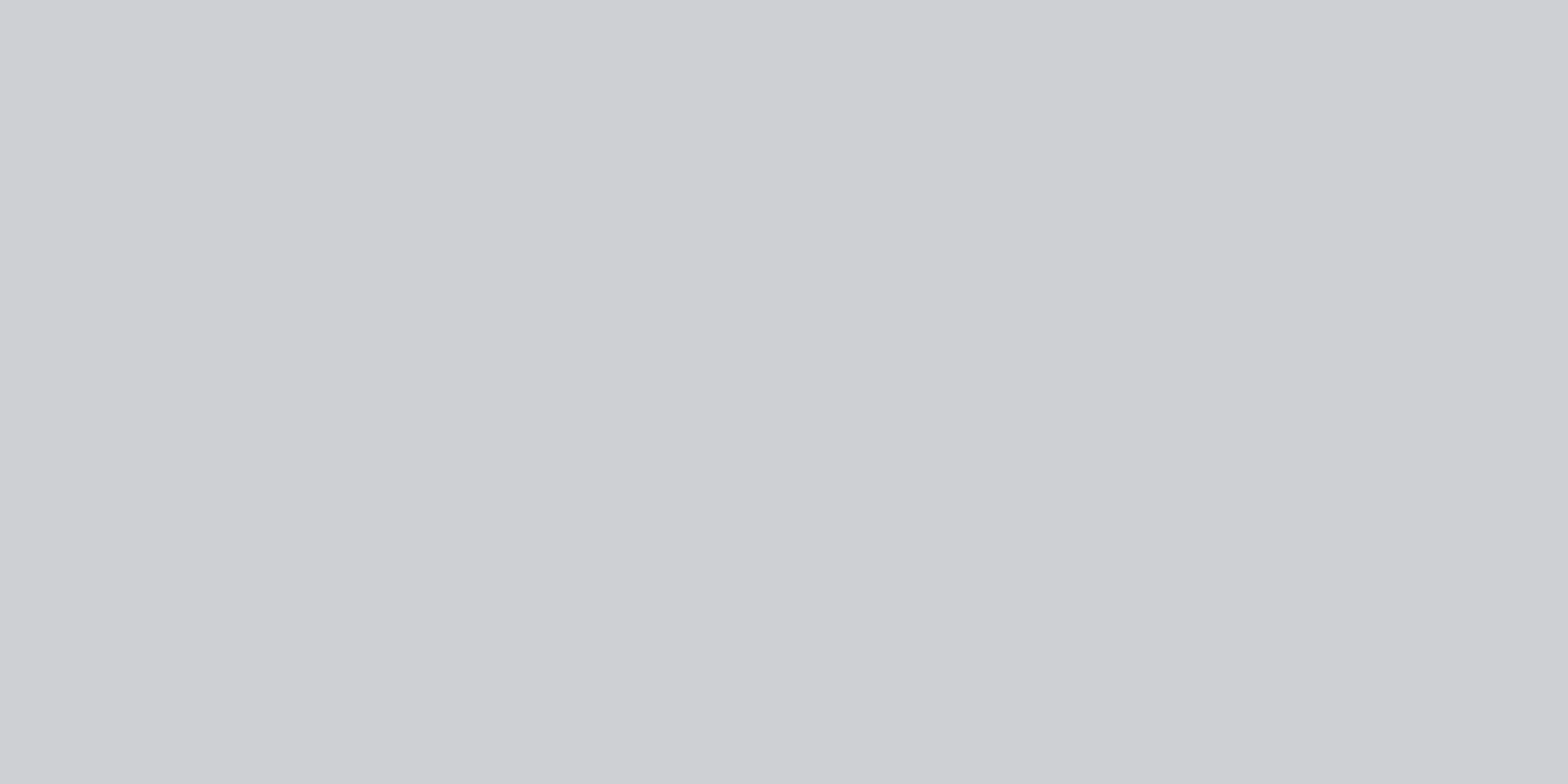
type input "$44.64"
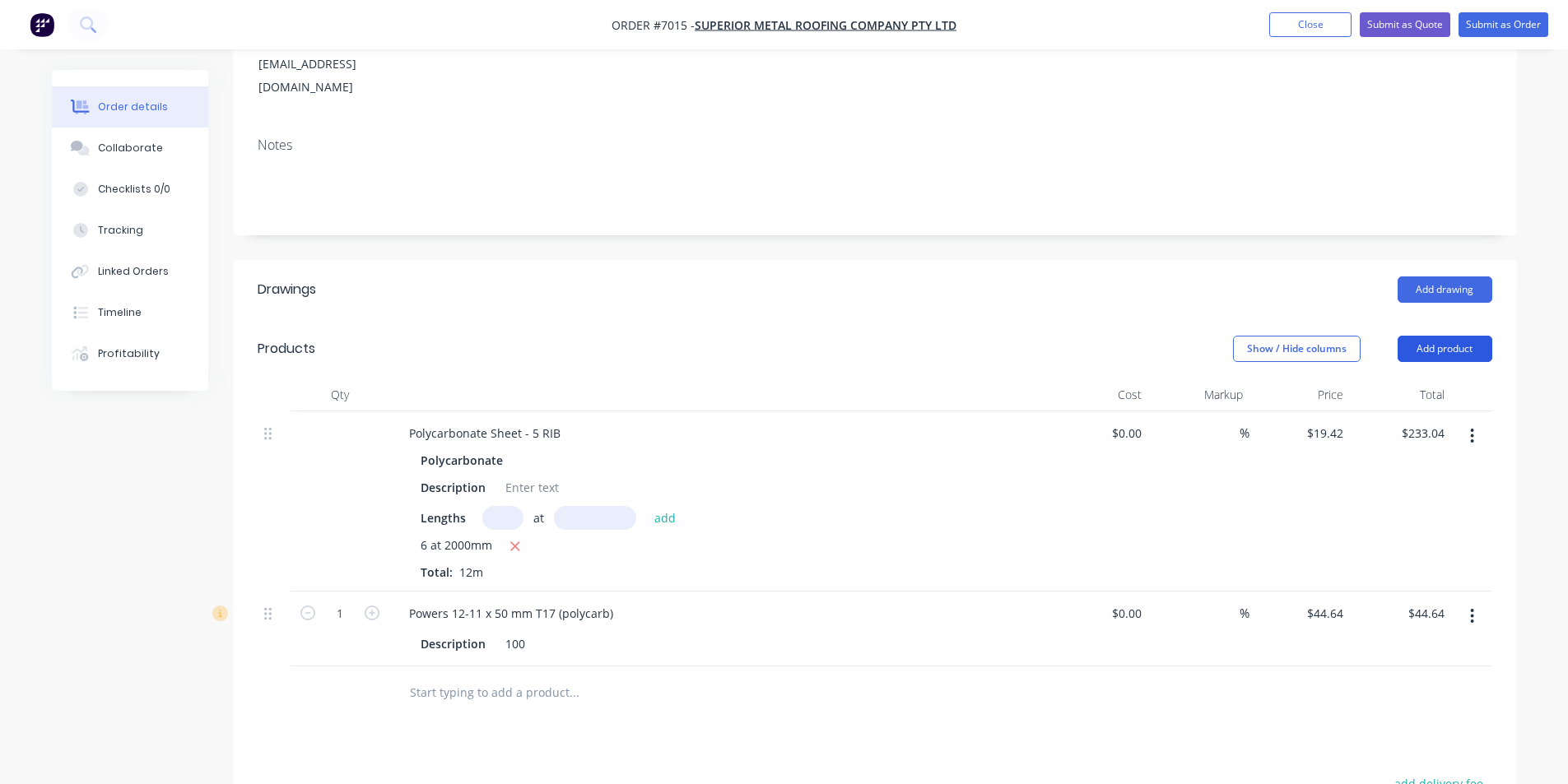
click at [1449, 336] on button "Add product" at bounding box center [1445, 349] width 94 height 26
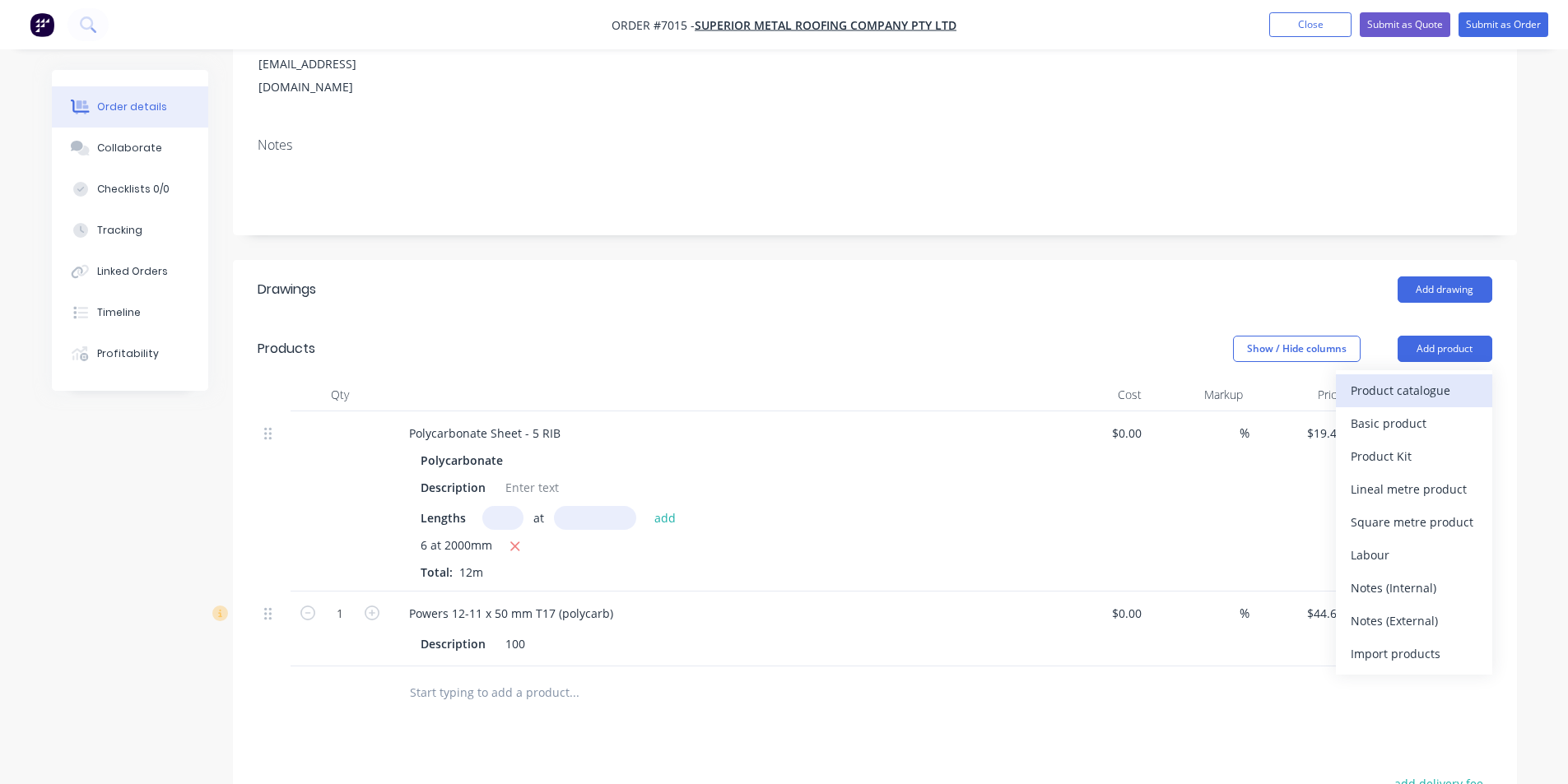
click at [1397, 379] on div "Product catalogue" at bounding box center [1413, 390] width 127 height 24
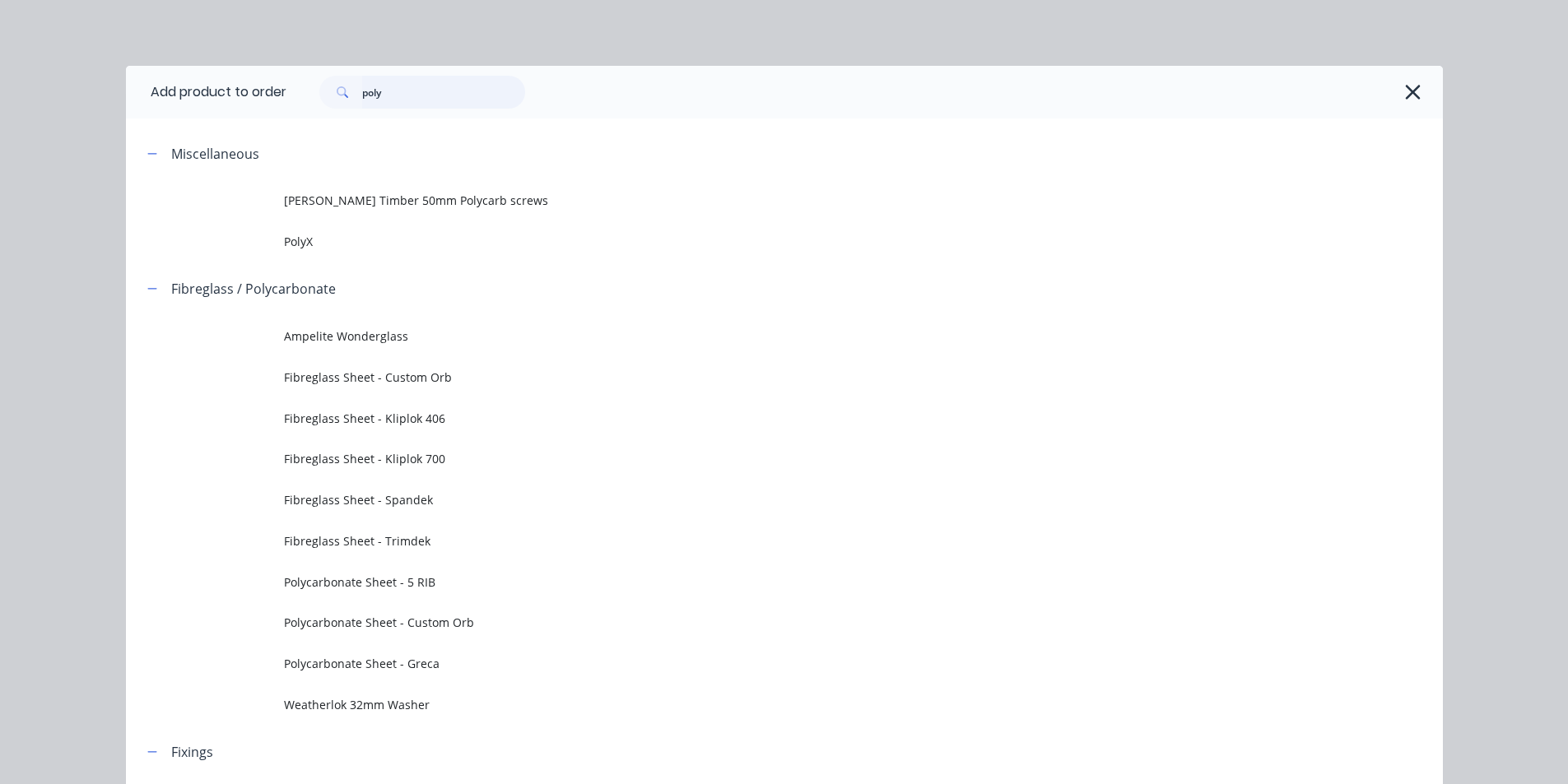
click at [452, 93] on input "poly" at bounding box center [443, 93] width 163 height 33
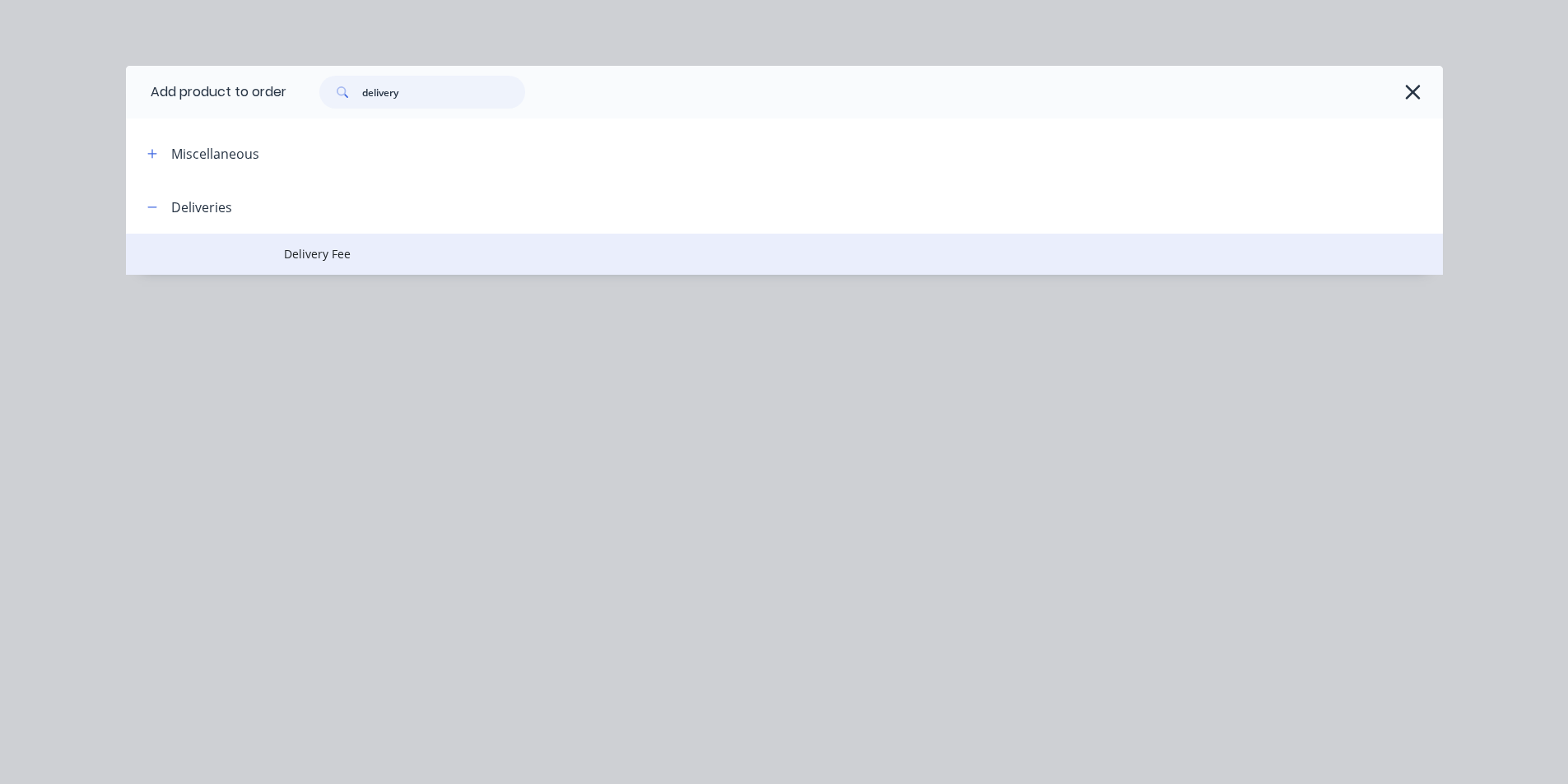
type input "delivery"
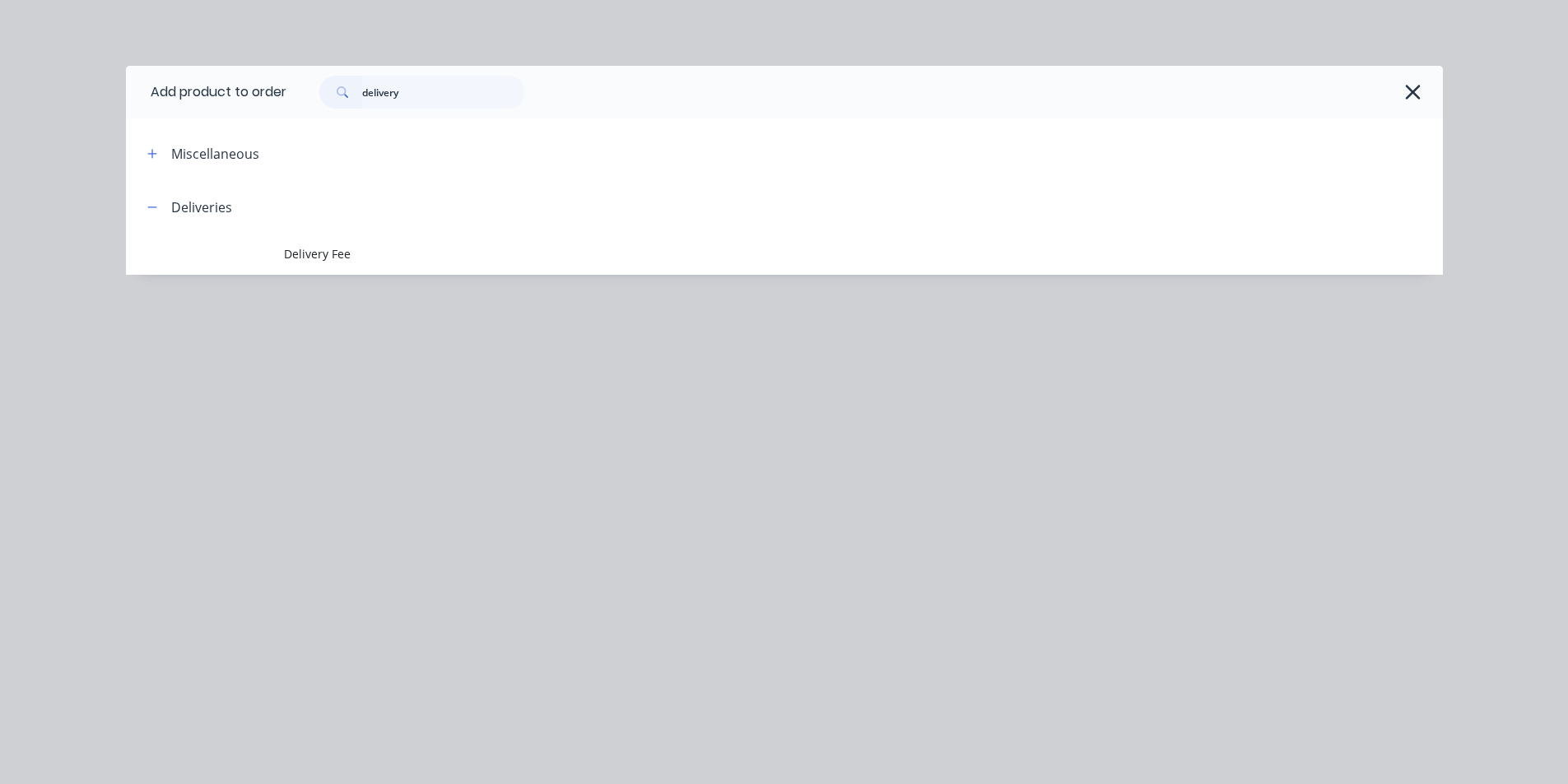
drag, startPoint x: 334, startPoint y: 249, endPoint x: 779, endPoint y: 624, distance: 581.9
click at [334, 248] on span "Delivery Fee" at bounding box center [747, 254] width 927 height 17
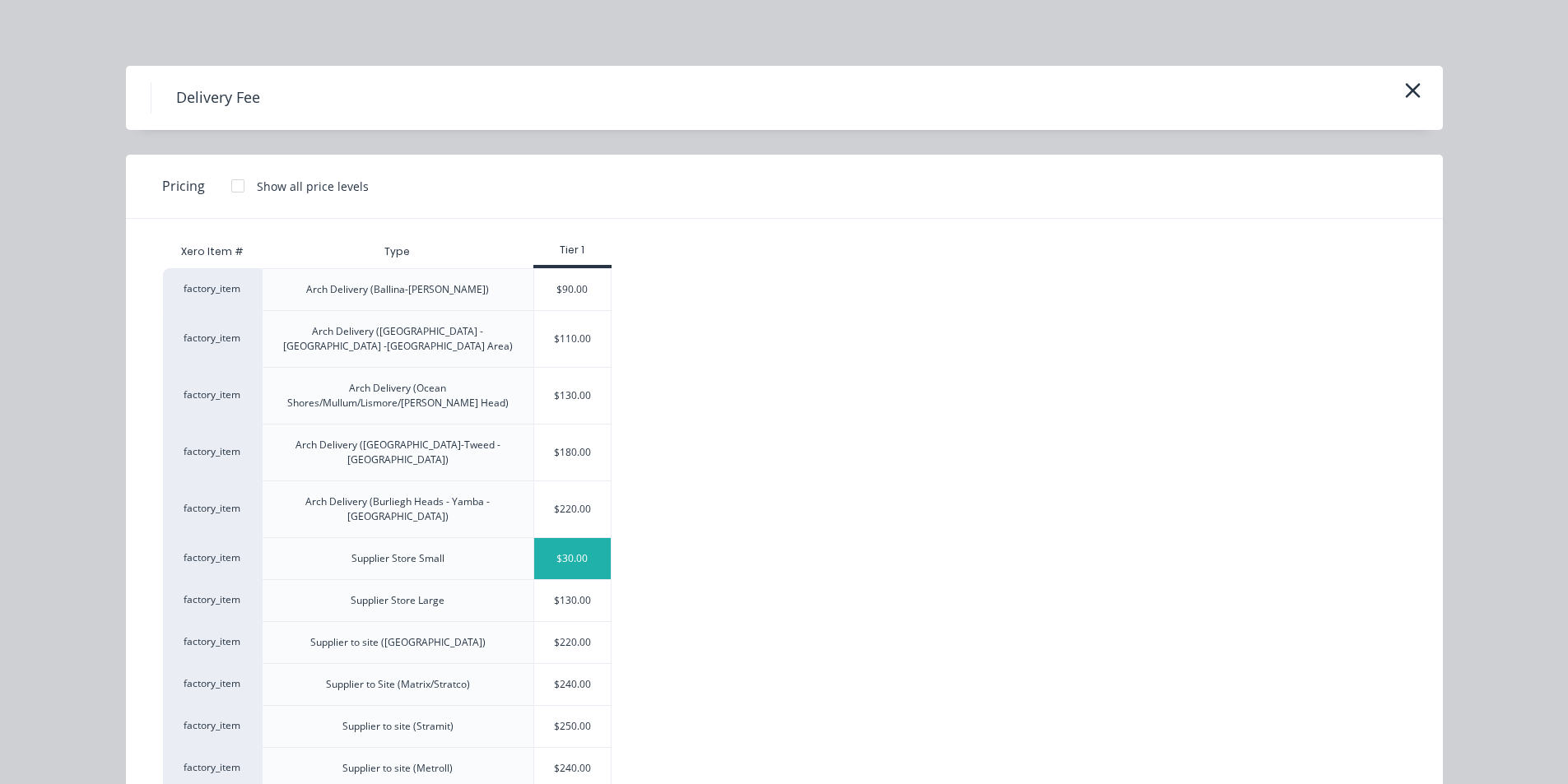
click at [566, 538] on div "$30.00" at bounding box center [573, 559] width 78 height 41
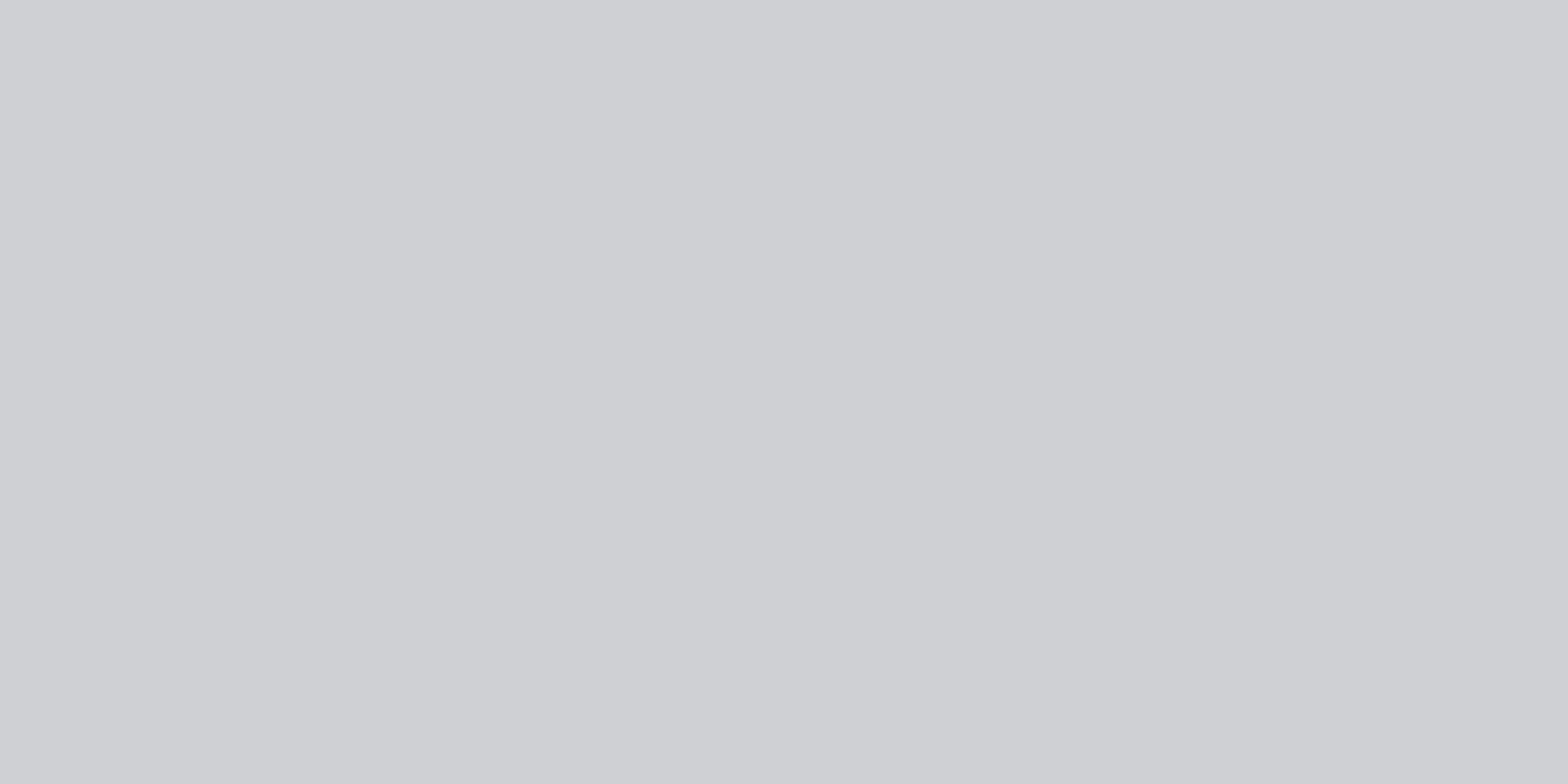
type input "$30.00"
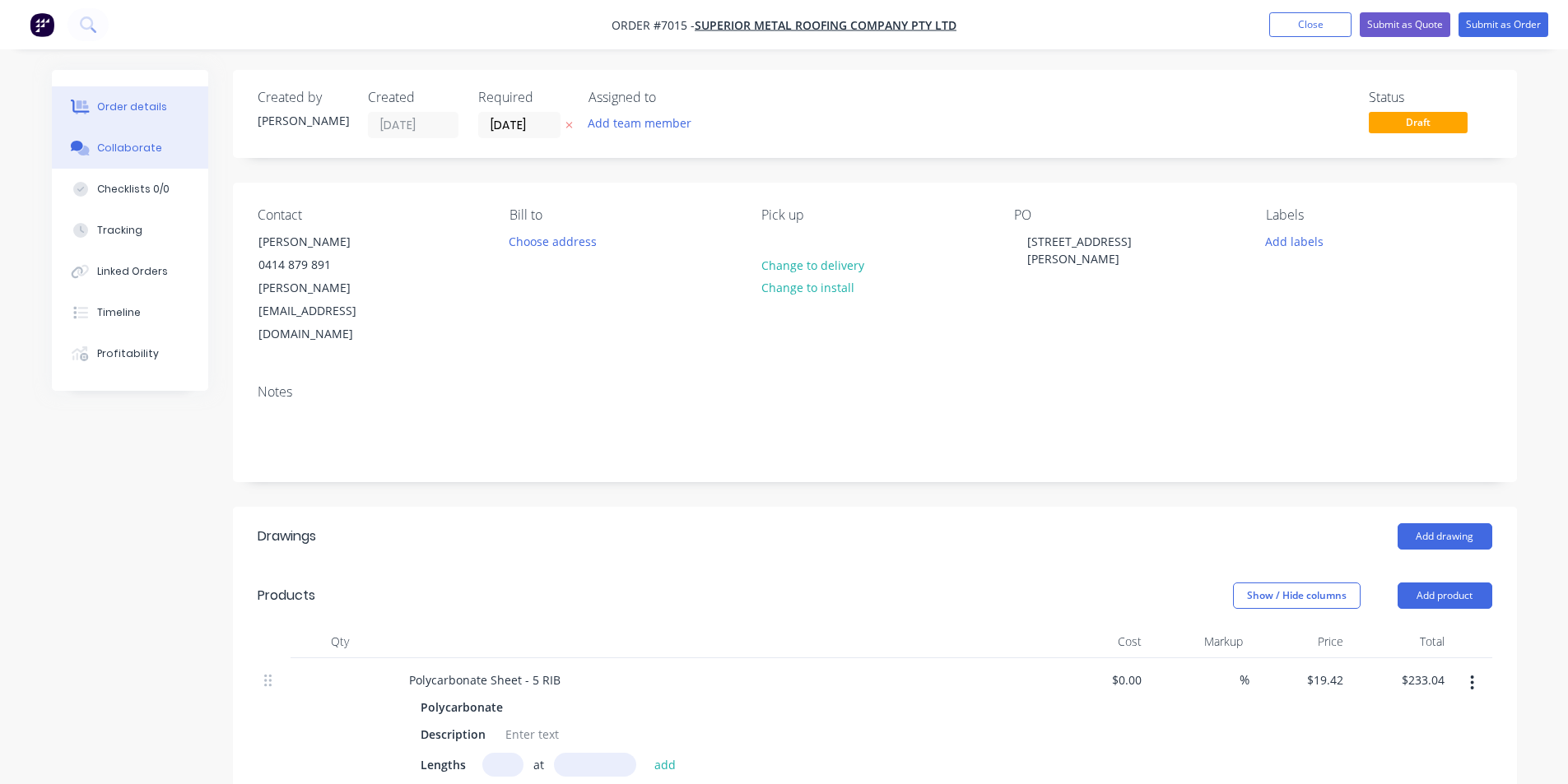
click at [138, 129] on button "Collaborate" at bounding box center [130, 148] width 156 height 41
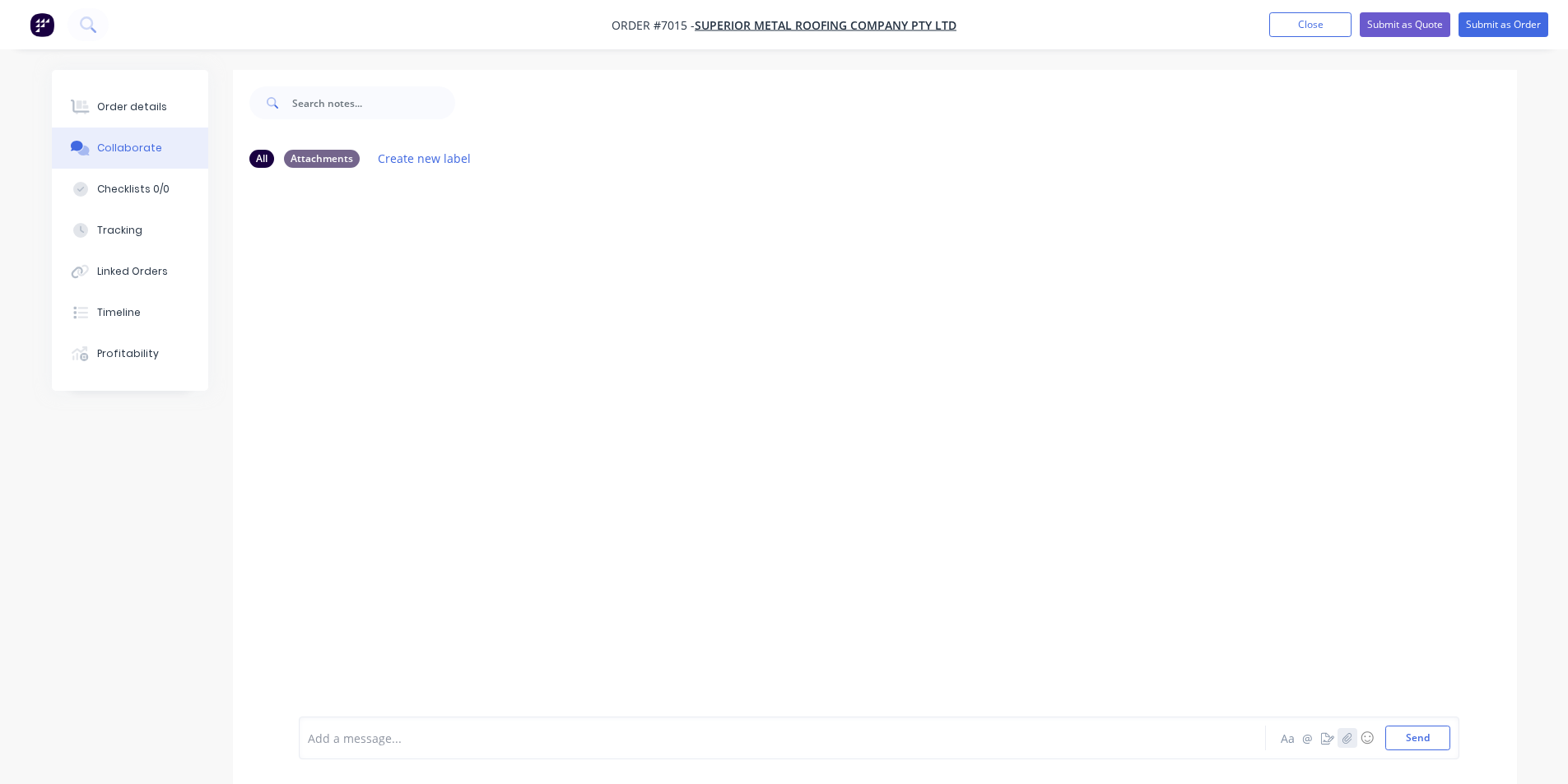
click at [1338, 723] on button "button" at bounding box center [1347, 739] width 20 height 20
click at [1423, 723] on div "Add a message... Aa @ ☺ Send" at bounding box center [878, 696] width 1160 height 127
click at [1441, 723] on button "Send" at bounding box center [1417, 739] width 65 height 25
